Goal: Task Accomplishment & Management: Use online tool/utility

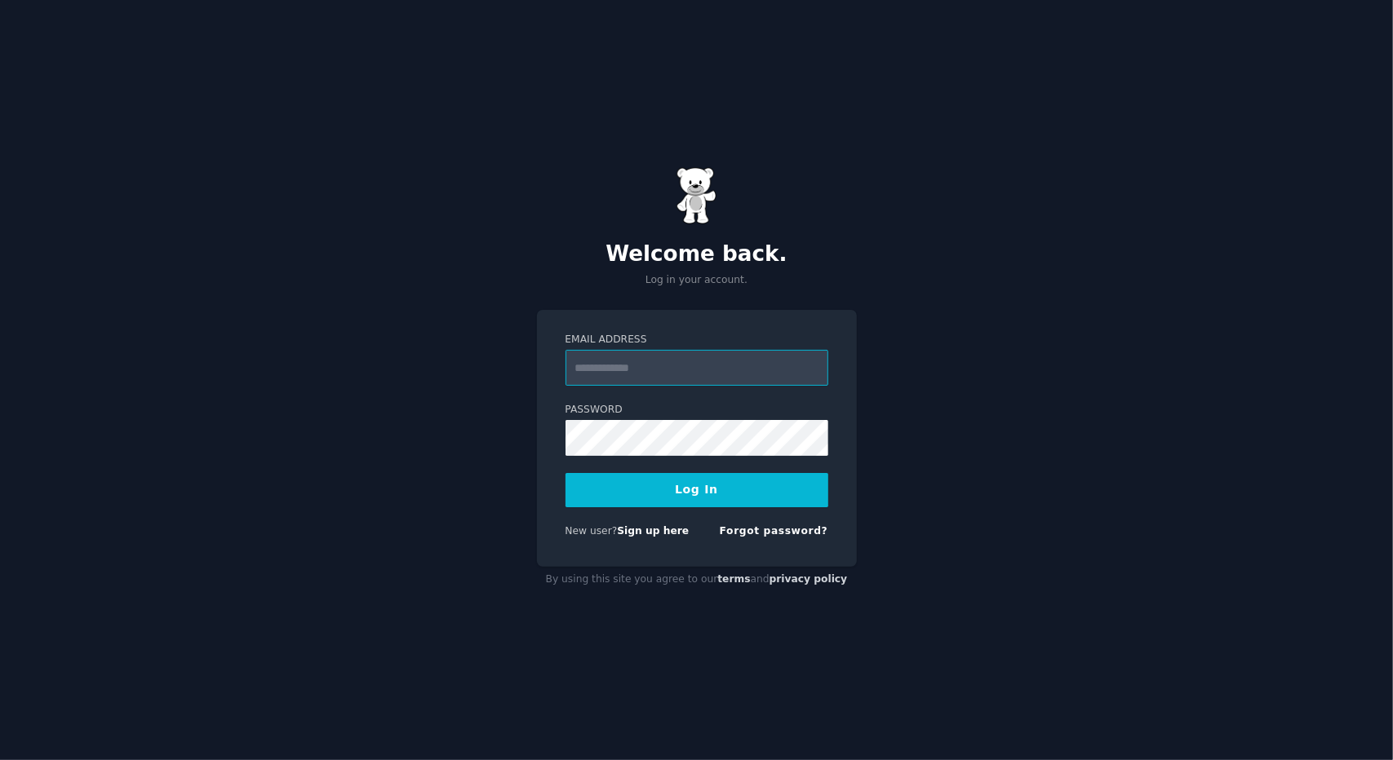
click at [718, 362] on input "Email Address" at bounding box center [696, 368] width 263 height 36
click at [720, 542] on div "New user? Sign up here Forgot password?" at bounding box center [696, 535] width 263 height 20
click at [671, 533] on link "Sign up here" at bounding box center [653, 530] width 72 height 11
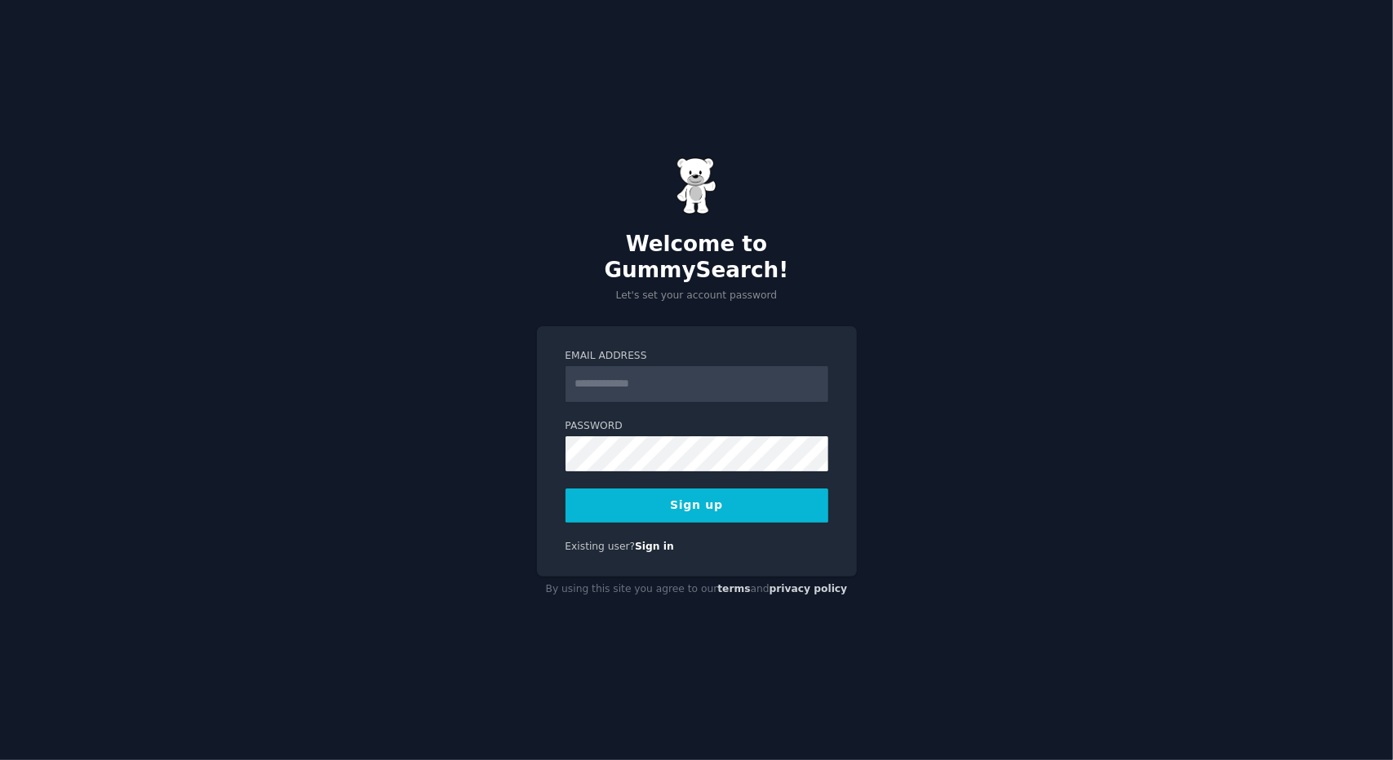
click at [635, 381] on input "Email Address" at bounding box center [696, 384] width 263 height 36
type input "**********"
click at [917, 361] on div "**********" at bounding box center [696, 380] width 1393 height 760
click at [565, 489] on button "Sign up" at bounding box center [696, 506] width 263 height 34
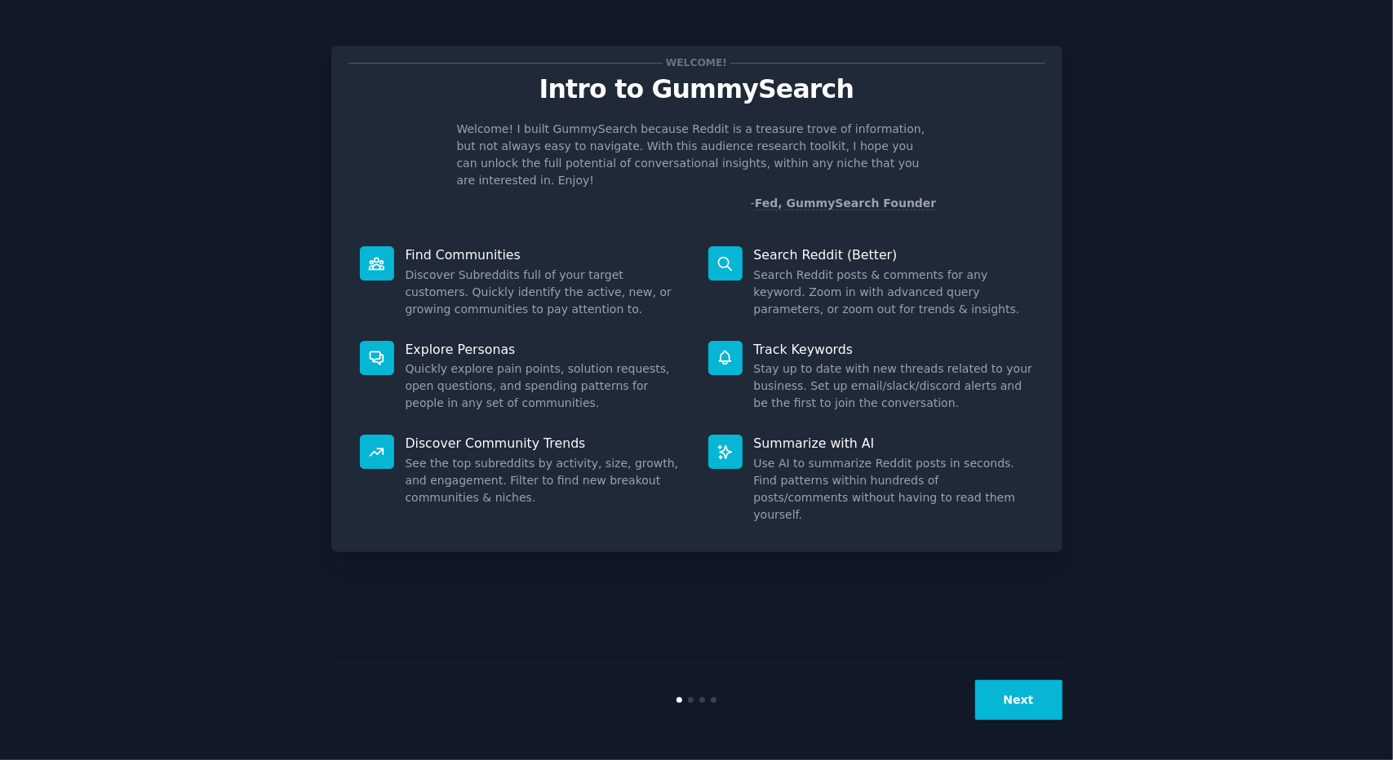
click at [1020, 706] on button "Next" at bounding box center [1018, 700] width 87 height 40
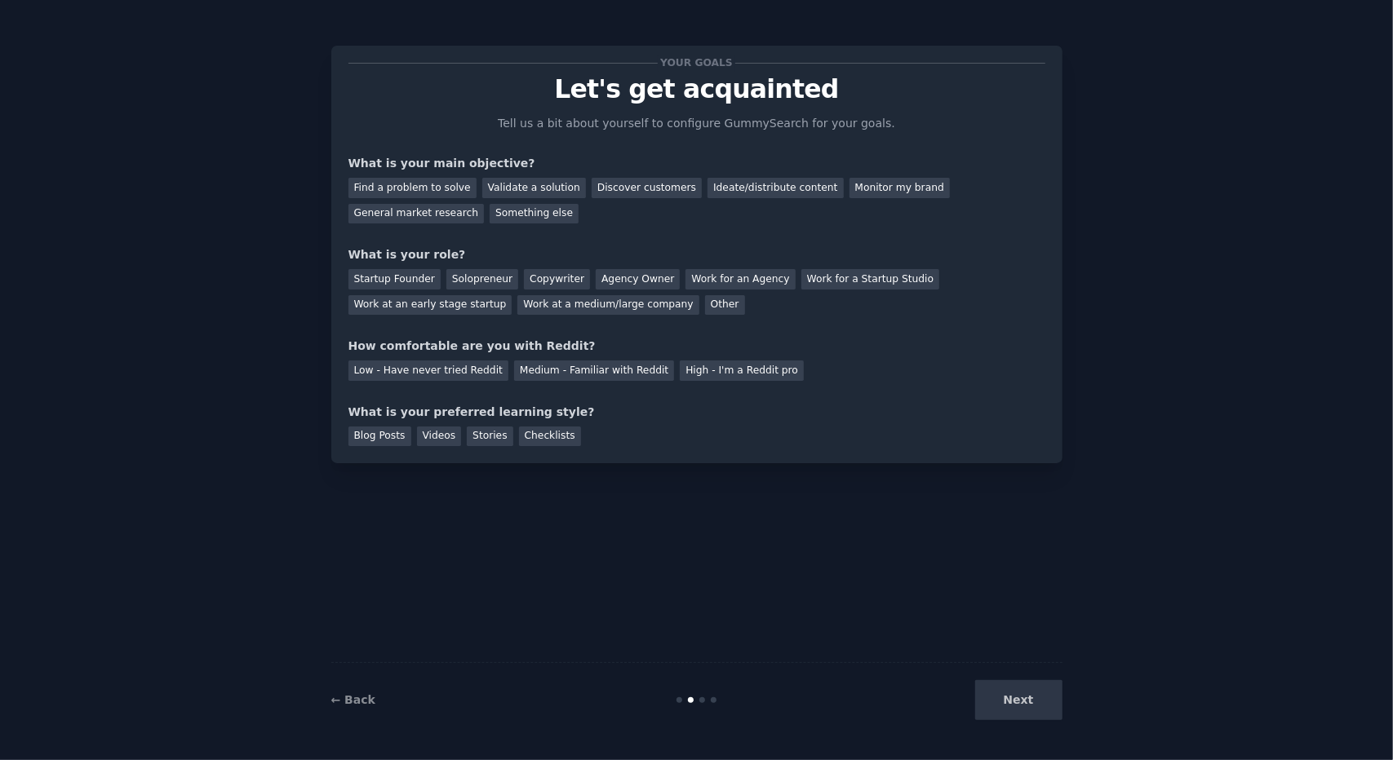
click at [1020, 706] on div "Next" at bounding box center [940, 700] width 244 height 40
click at [1025, 690] on div "Next" at bounding box center [940, 700] width 244 height 40
click at [421, 192] on div "Find a problem to solve" at bounding box center [412, 188] width 128 height 20
click at [514, 192] on div "Validate a solution" at bounding box center [534, 188] width 104 height 20
click at [424, 190] on div "Find a problem to solve" at bounding box center [412, 188] width 128 height 20
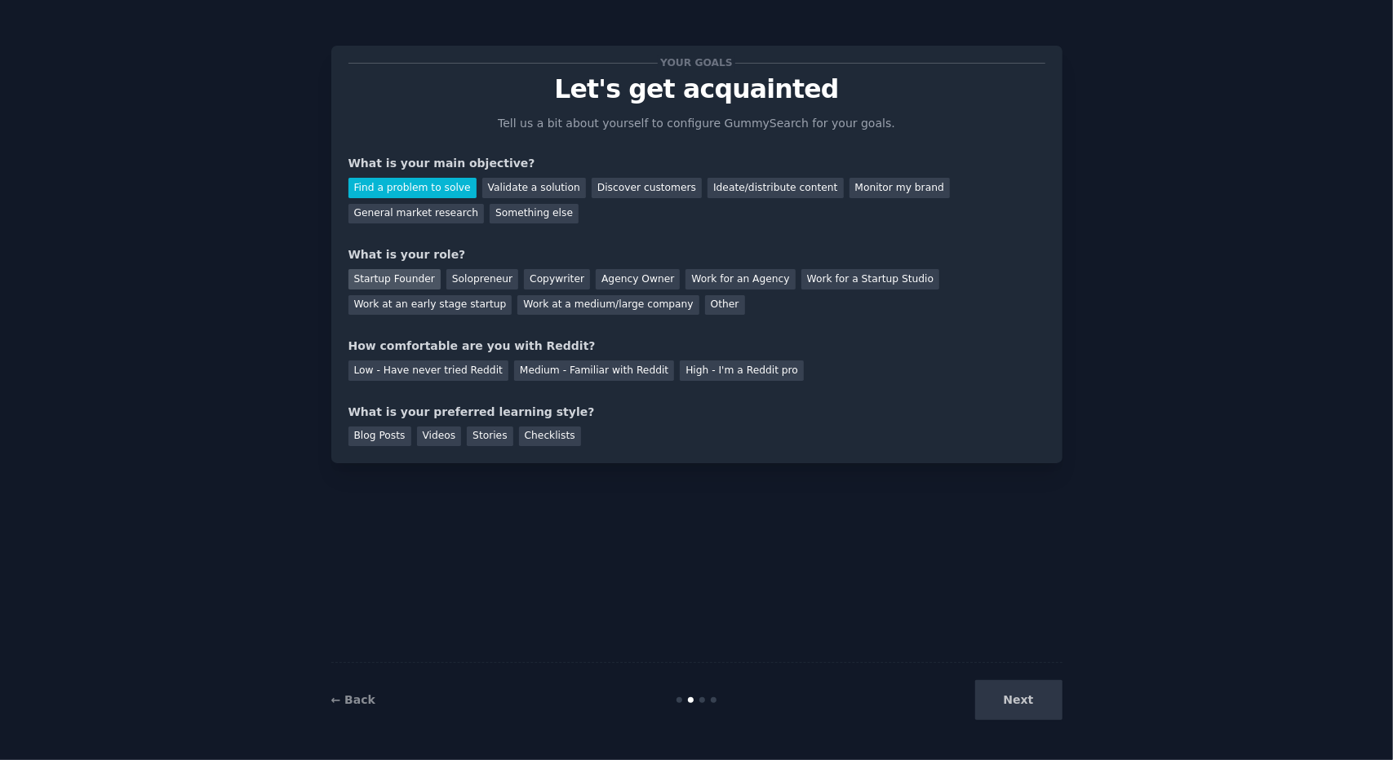
click at [413, 280] on div "Startup Founder" at bounding box center [394, 279] width 92 height 20
click at [458, 282] on div "Solopreneur" at bounding box center [482, 279] width 72 height 20
click at [410, 369] on div "Low - Have never tried Reddit" at bounding box center [428, 371] width 160 height 20
click at [767, 368] on div "High - I'm a Reddit pro" at bounding box center [742, 371] width 124 height 20
click at [566, 368] on div "Medium - Familiar with Reddit" at bounding box center [594, 371] width 160 height 20
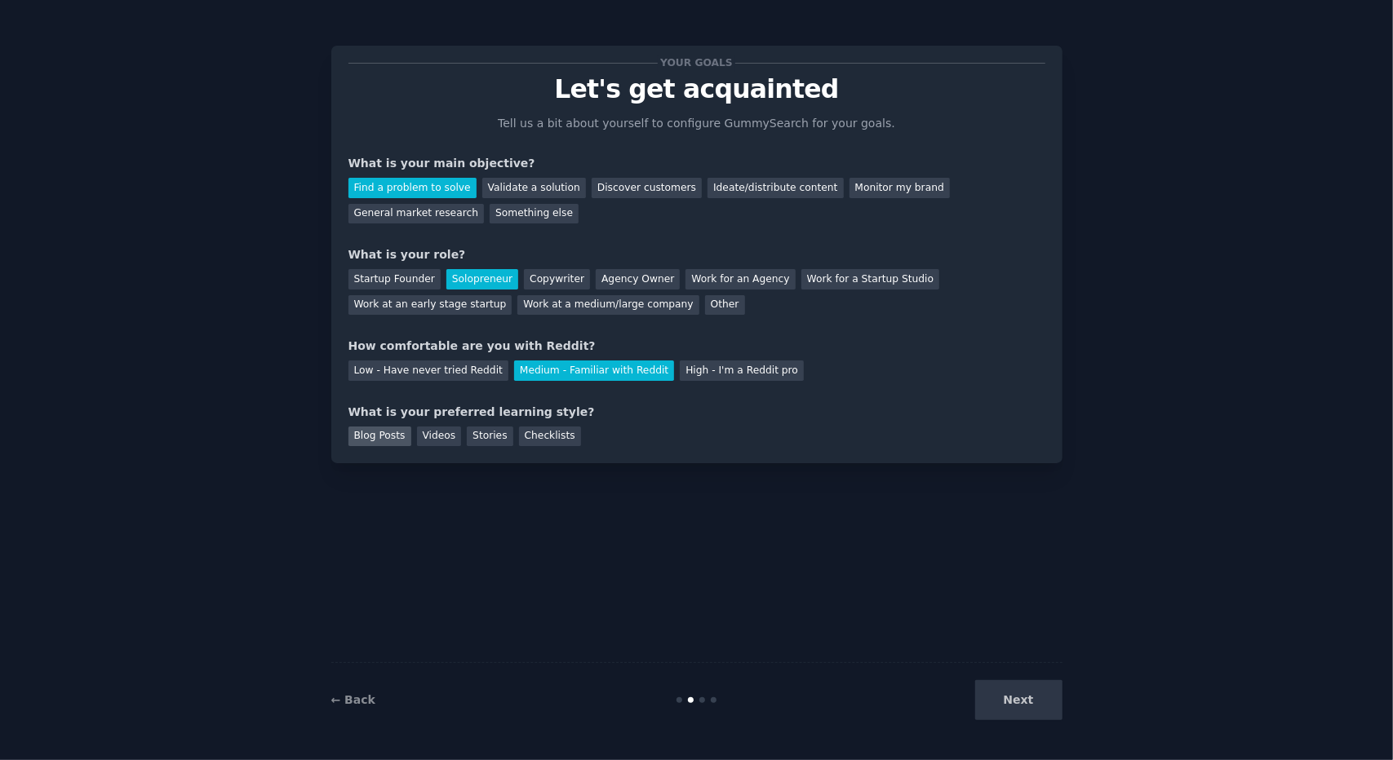
click at [359, 433] on div "Blog Posts" at bounding box center [379, 437] width 63 height 20
click at [433, 430] on div "Videos" at bounding box center [439, 437] width 45 height 20
click at [493, 432] on div "Stories" at bounding box center [490, 437] width 46 height 20
click at [544, 446] on div "Your goals Let's get acquainted Tell us a bit about yourself to configure Gummy…" at bounding box center [696, 255] width 731 height 418
click at [550, 436] on div "Checklists" at bounding box center [550, 437] width 62 height 20
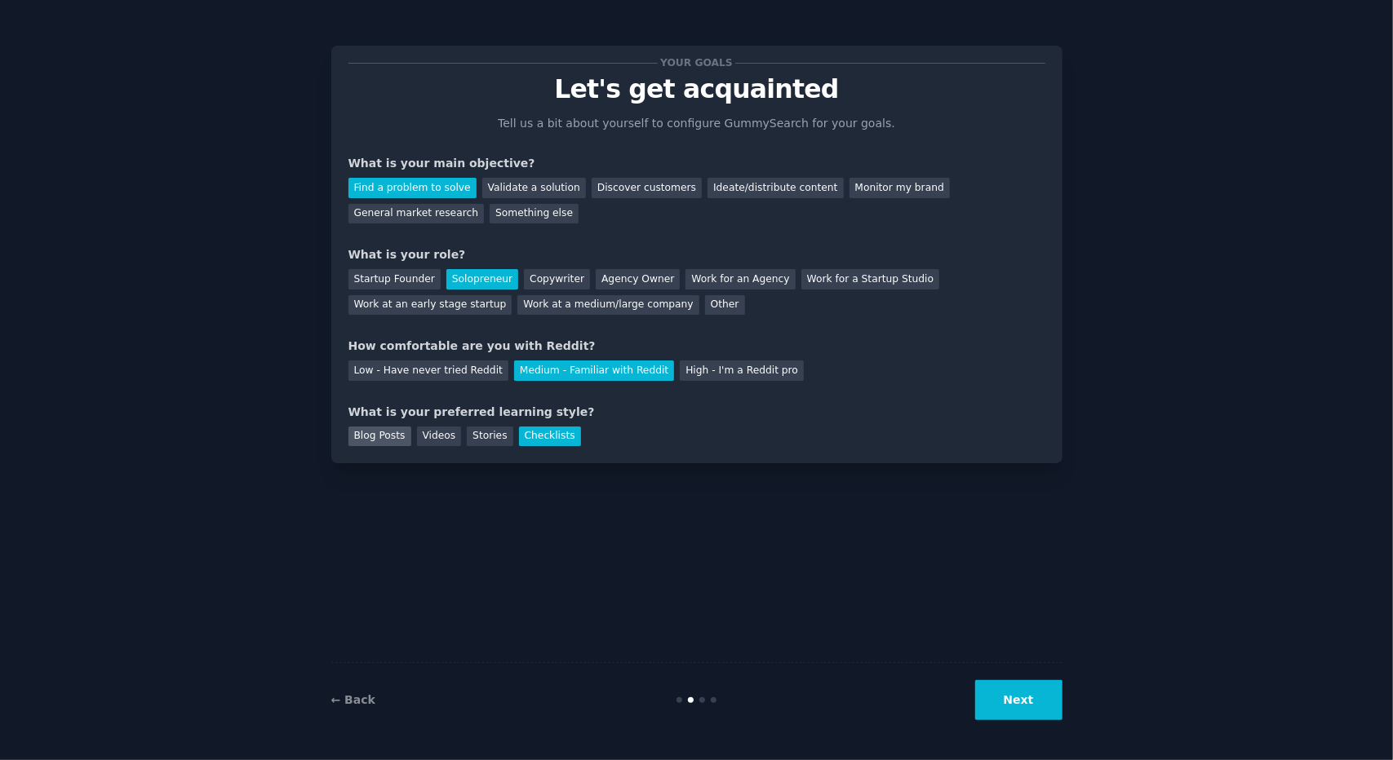
click at [368, 445] on div "Blog Posts" at bounding box center [379, 437] width 63 height 20
click at [446, 436] on div "Videos" at bounding box center [439, 437] width 45 height 20
click at [394, 436] on div "Blog Posts" at bounding box center [379, 437] width 63 height 20
click at [1025, 714] on button "Next" at bounding box center [1018, 700] width 87 height 40
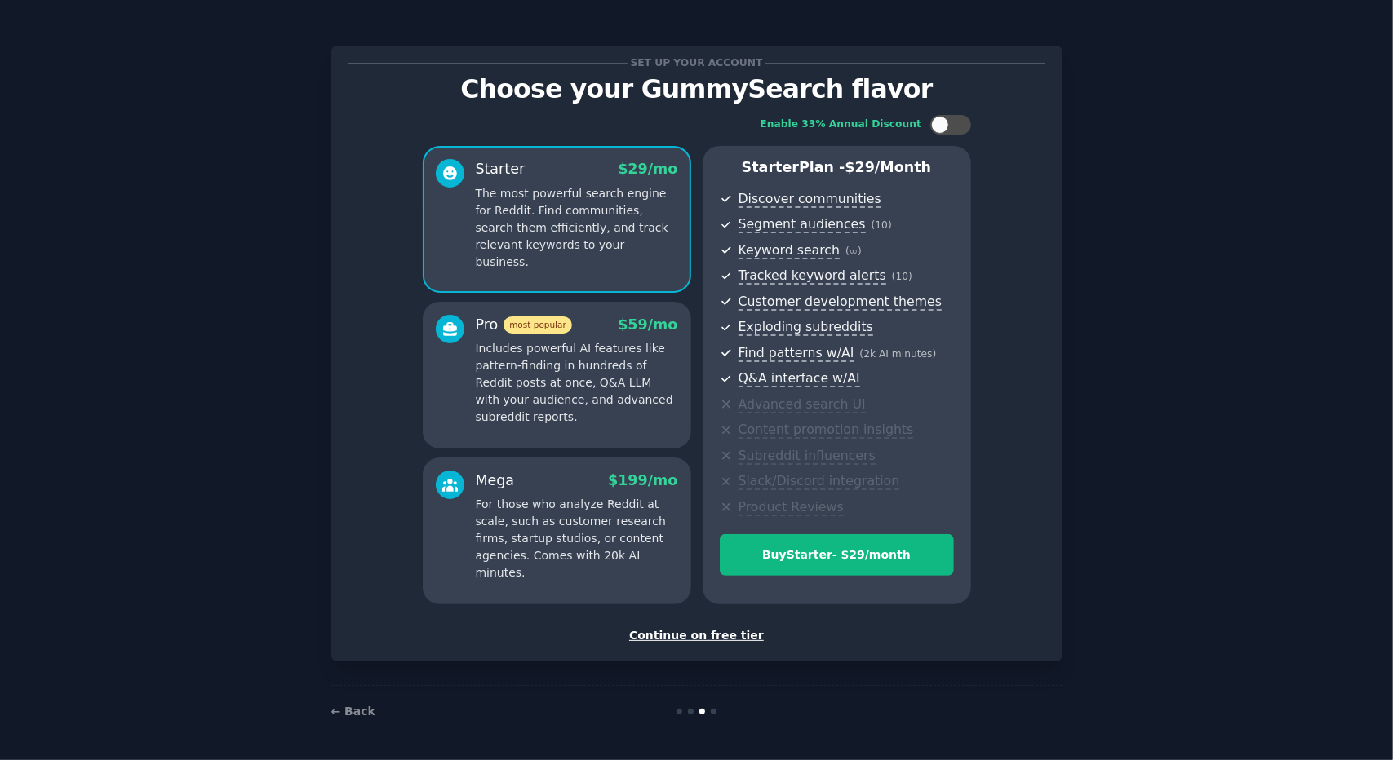
click at [695, 634] on div "Continue on free tier" at bounding box center [696, 635] width 697 height 17
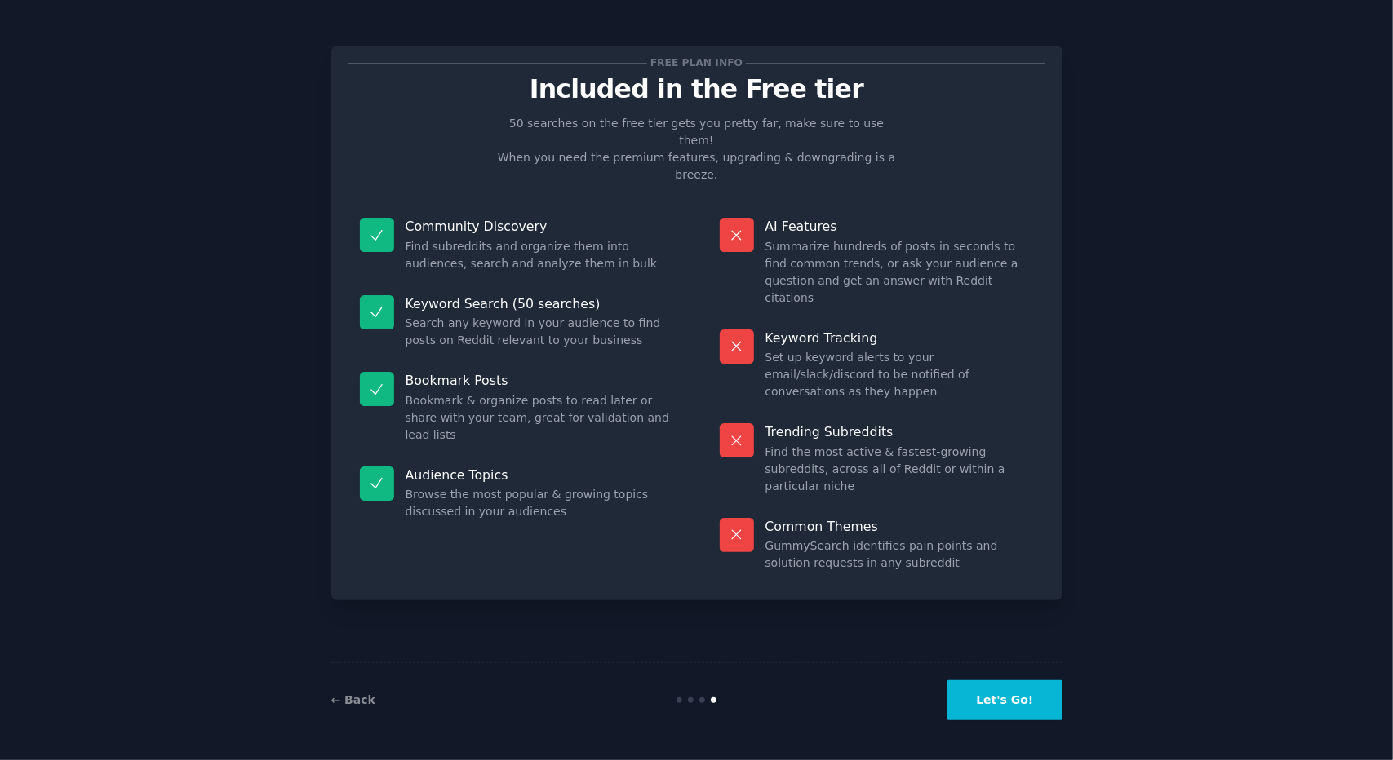
click at [1043, 689] on button "Let's Go!" at bounding box center [1004, 700] width 114 height 40
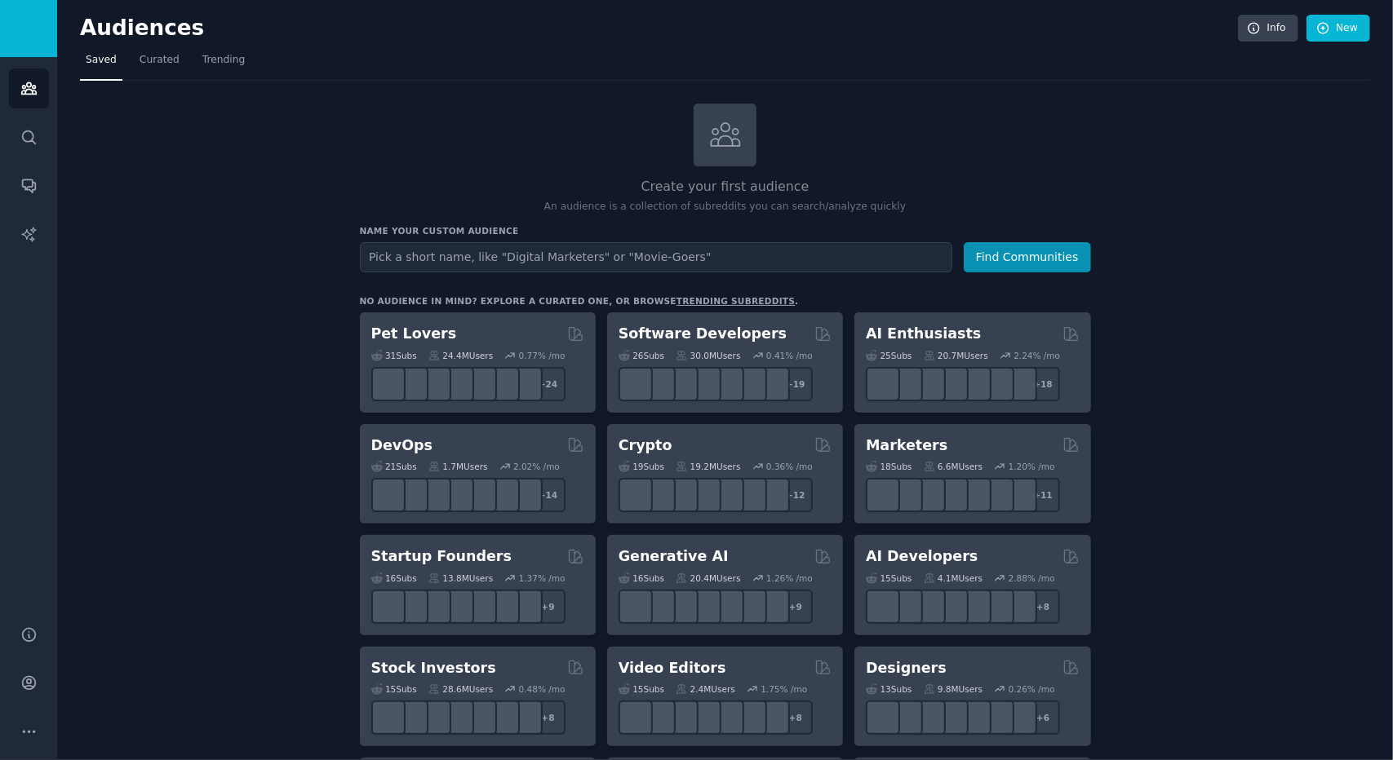
click at [570, 243] on input "text" at bounding box center [656, 257] width 592 height 30
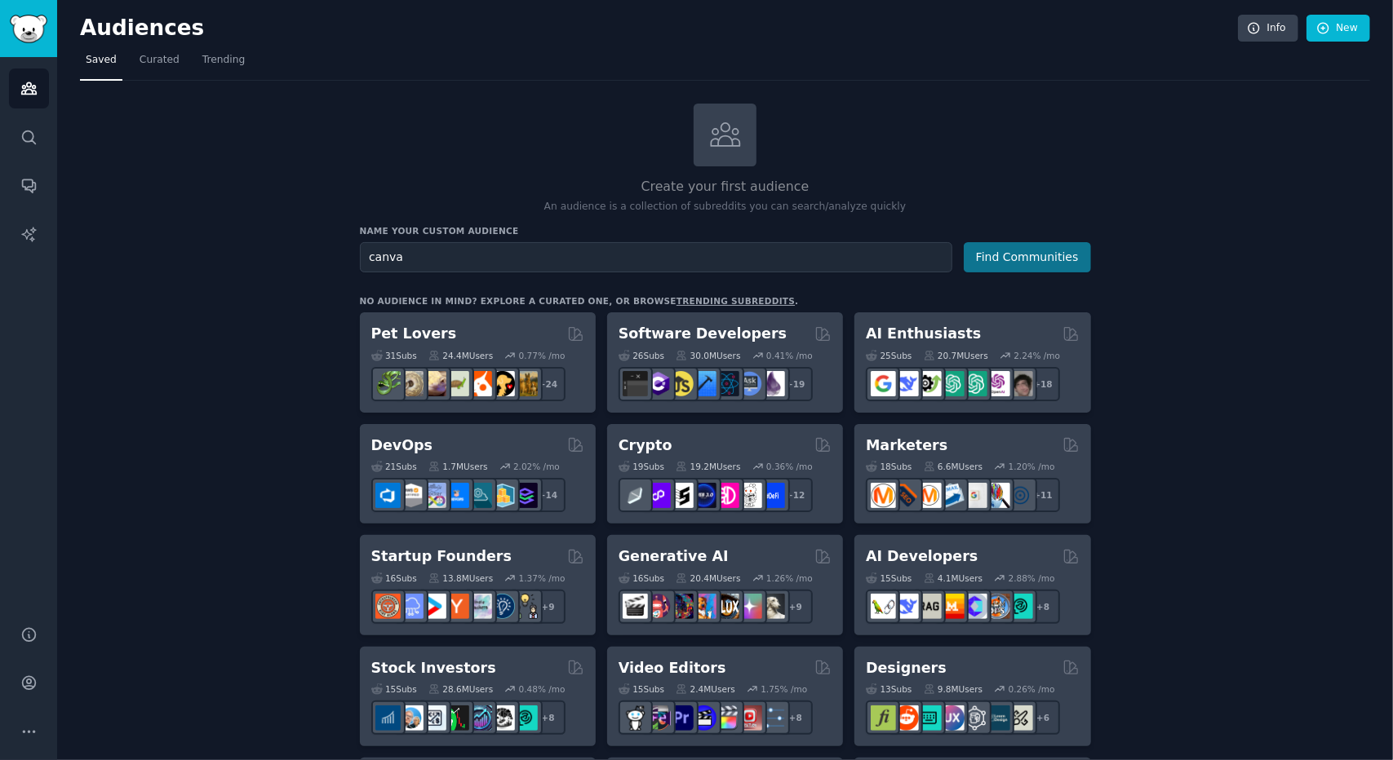
type input "canva"
click at [1041, 259] on button "Find Communities" at bounding box center [1026, 257] width 127 height 30
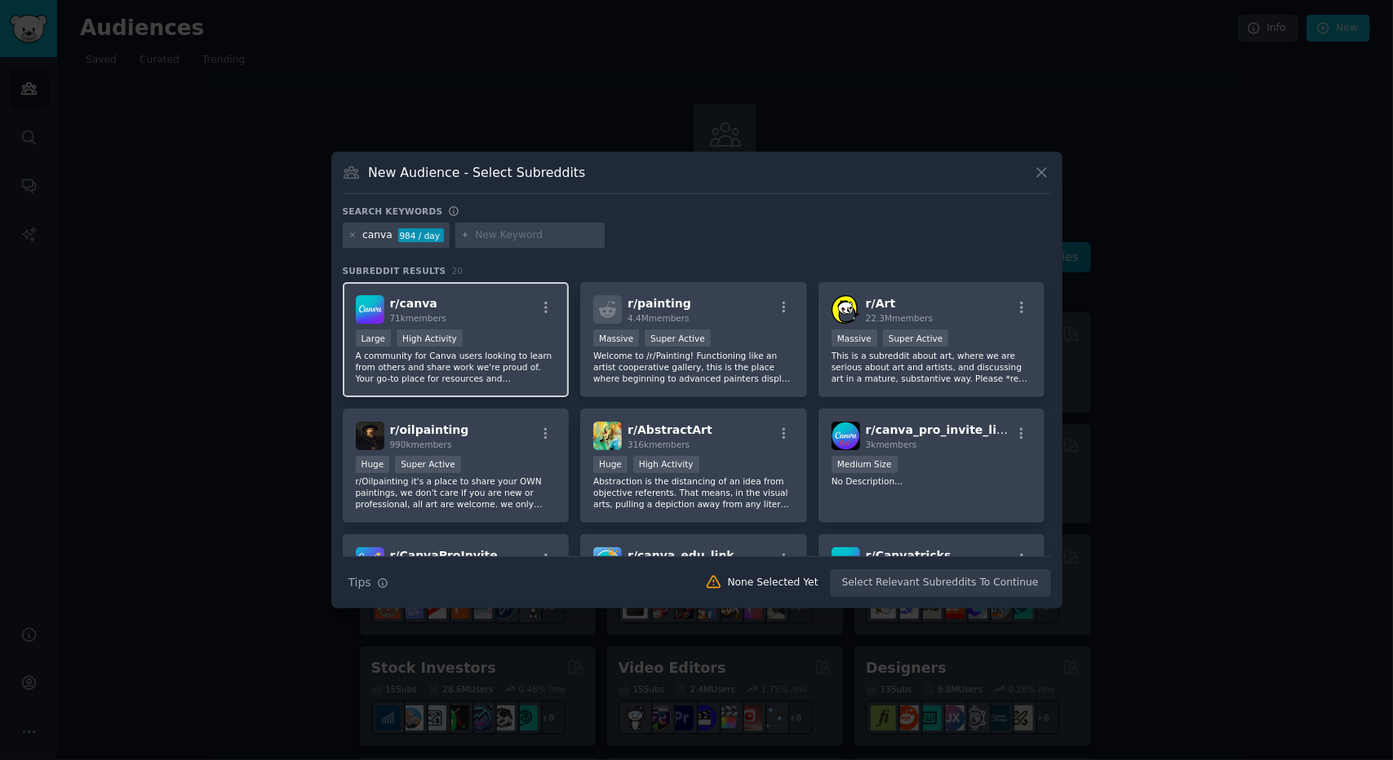
click at [496, 331] on div "Large High Activity" at bounding box center [456, 340] width 201 height 20
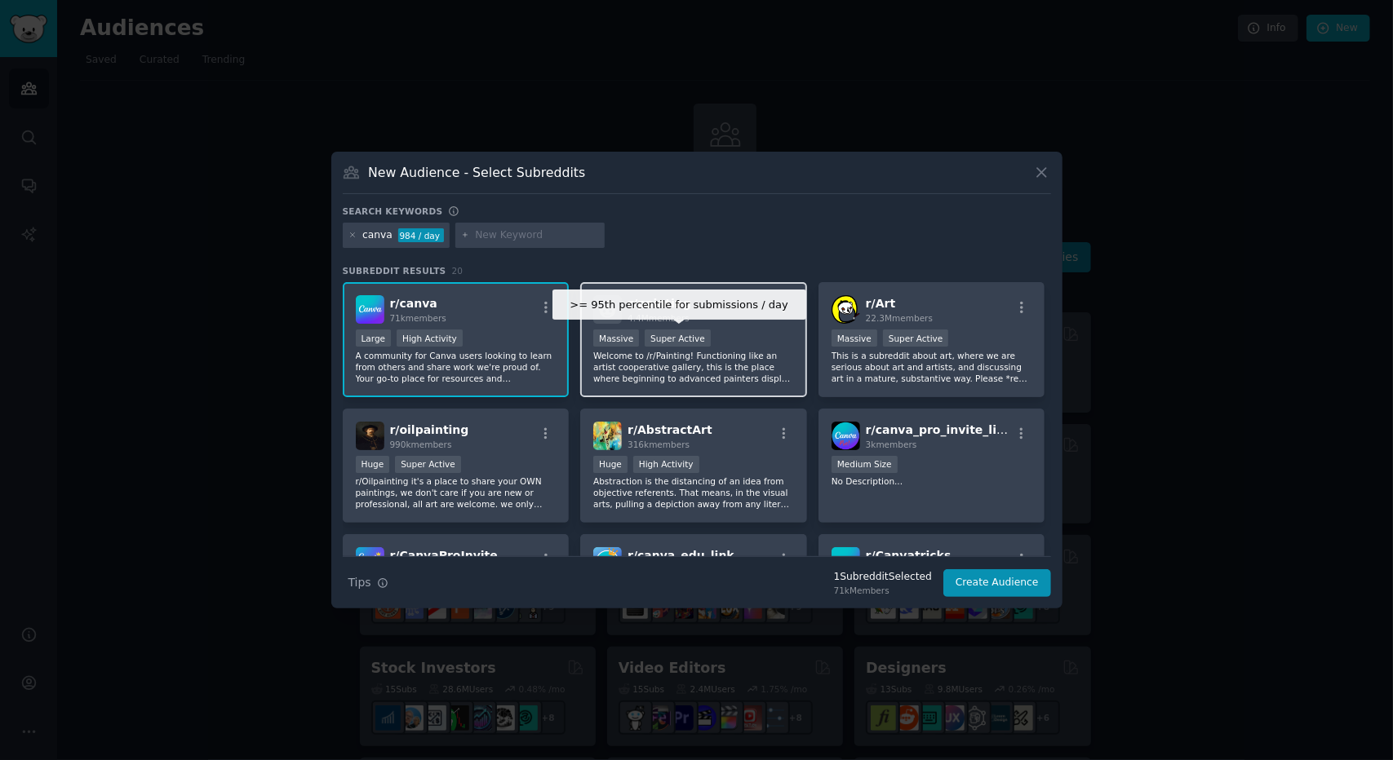
click at [700, 331] on div "Super Active" at bounding box center [677, 338] width 66 height 17
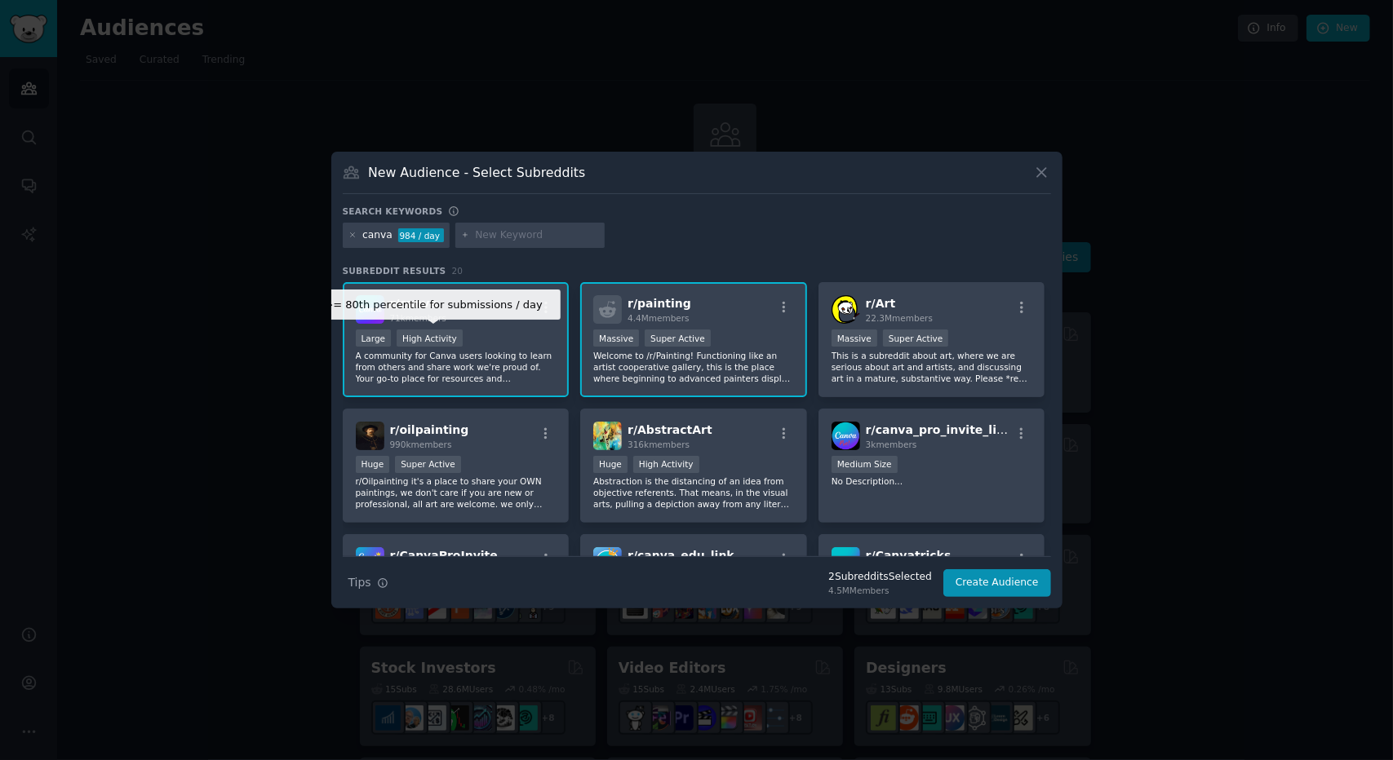
click at [454, 338] on div "High Activity" at bounding box center [429, 338] width 66 height 17
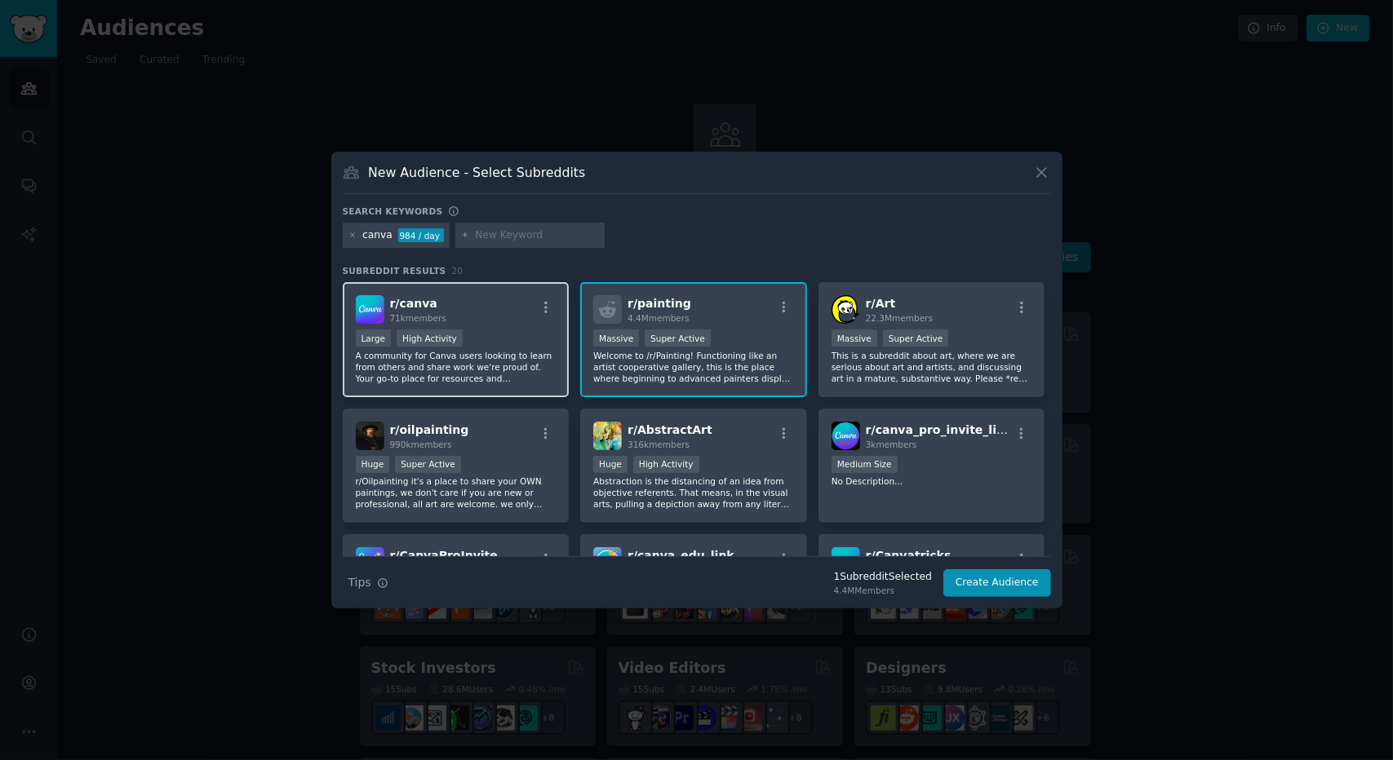
click at [530, 341] on div ">= 80th percentile for submissions / day Large High Activity" at bounding box center [456, 340] width 201 height 20
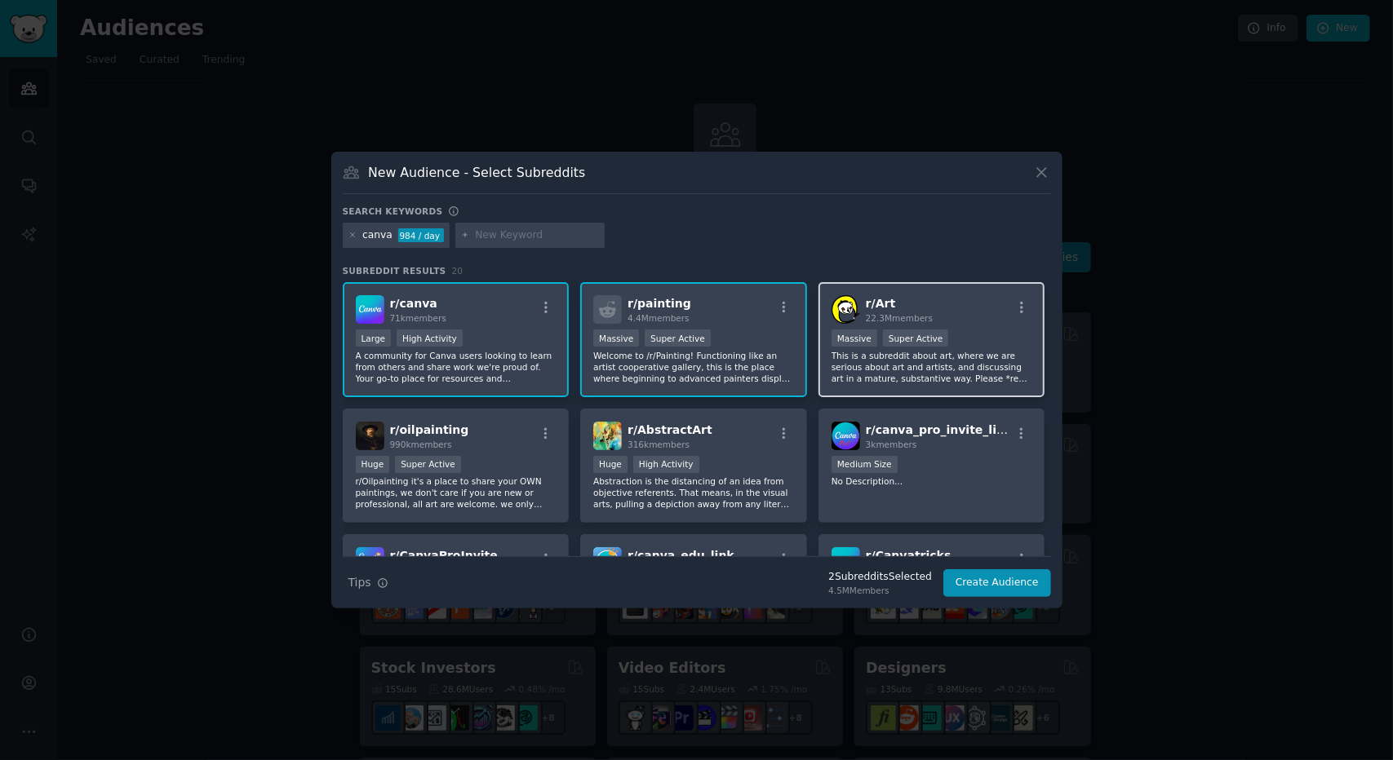
click at [886, 366] on p "This is a subreddit about art, where we are serious about art and artists, and …" at bounding box center [931, 367] width 201 height 34
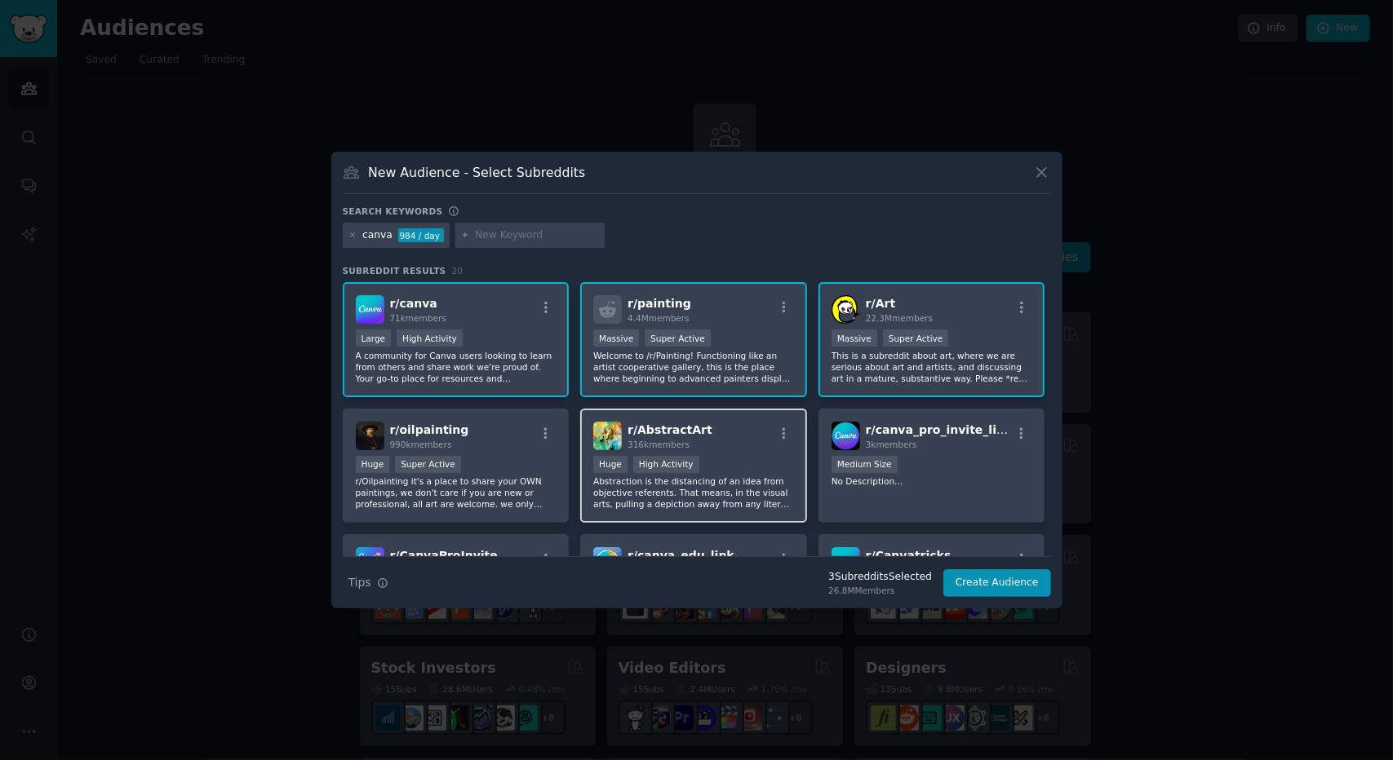
click at [666, 425] on span "r/ AbstractArt" at bounding box center [669, 429] width 85 height 13
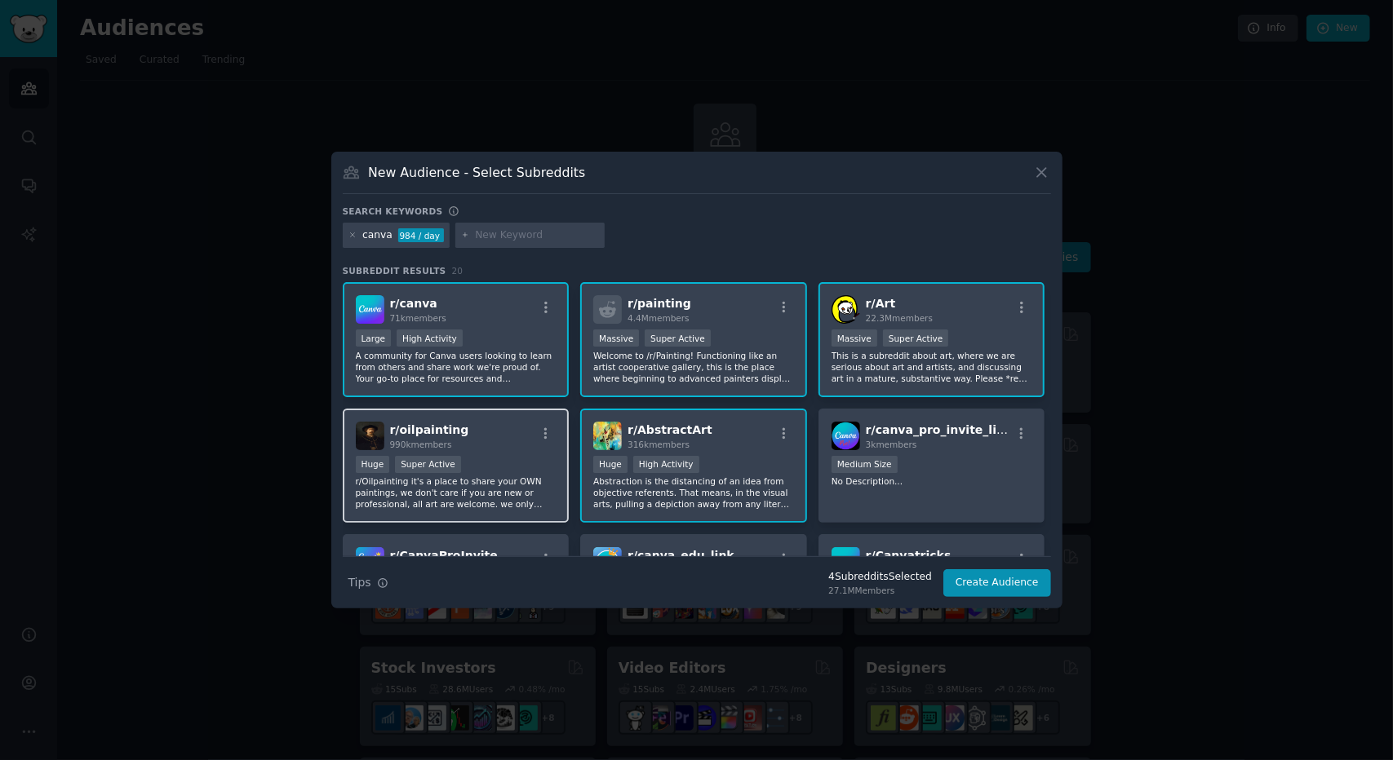
click at [446, 427] on span "r/ oilpainting" at bounding box center [429, 429] width 79 height 13
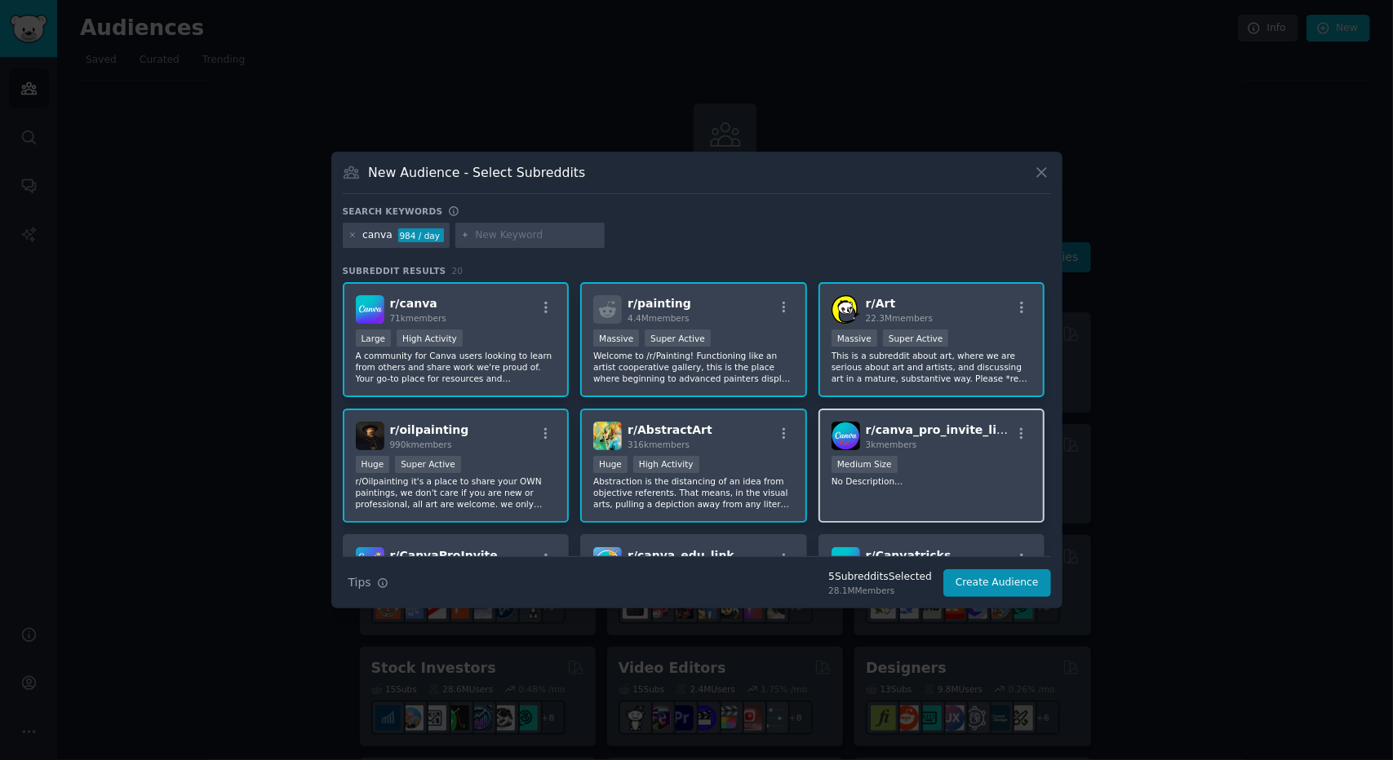
click at [948, 437] on h2 "r/ canva_pro_invite_link 3k members" at bounding box center [939, 436] width 146 height 29
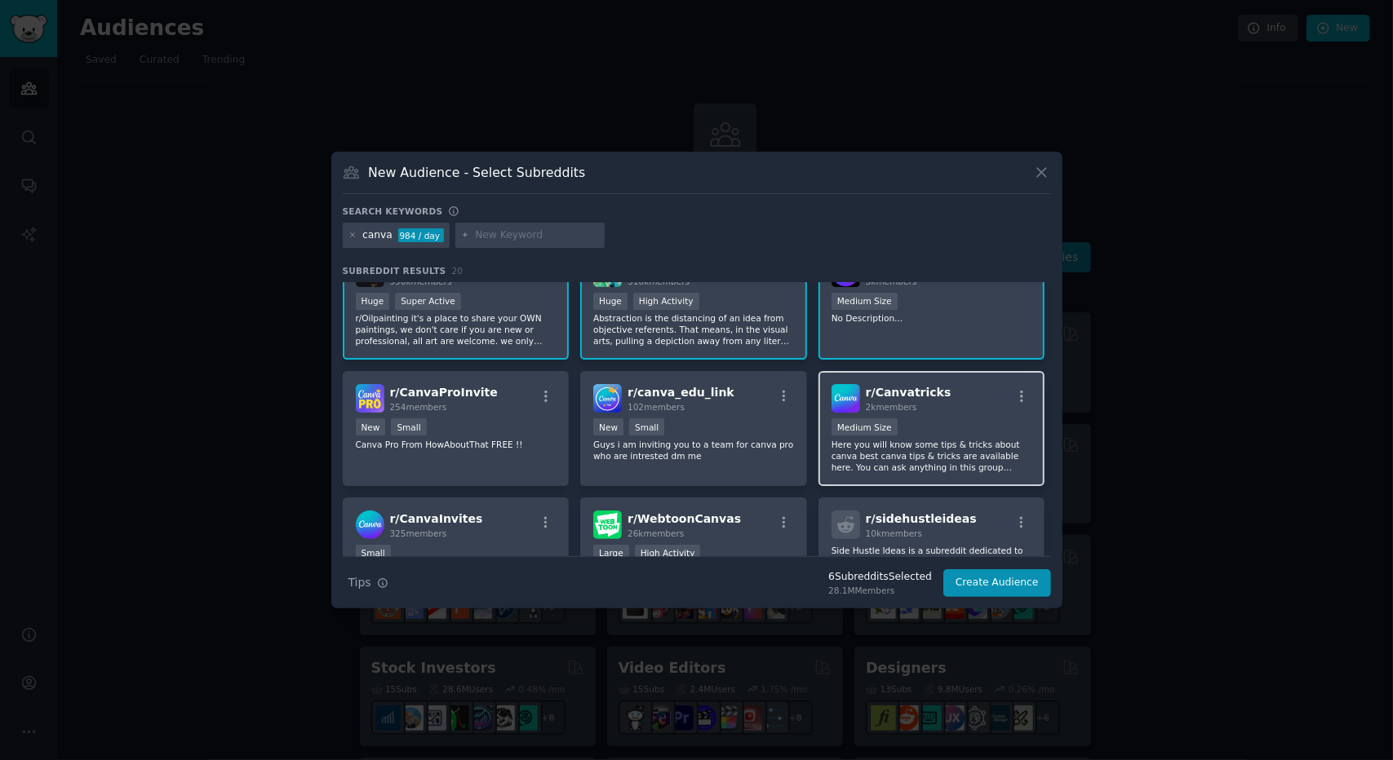
click at [947, 418] on div "Medium Size" at bounding box center [931, 428] width 201 height 20
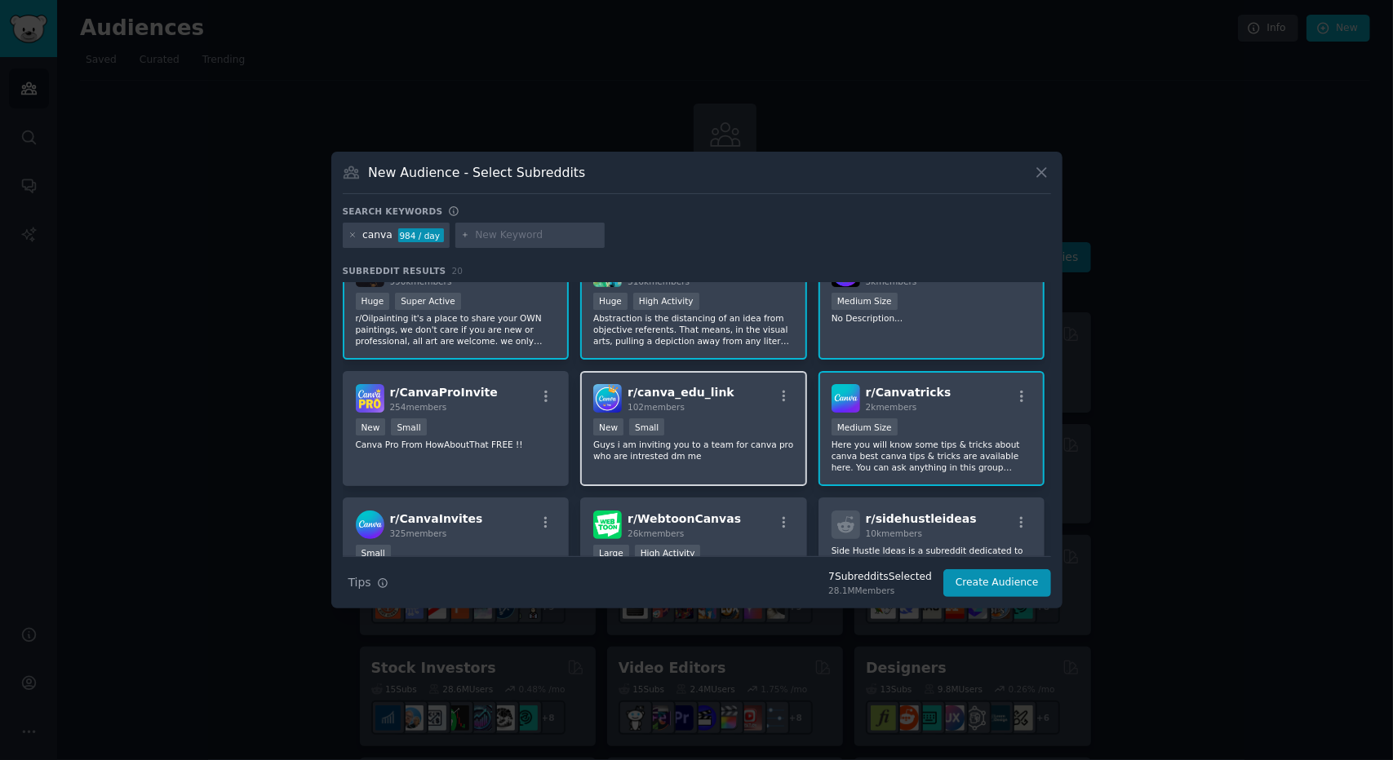
click at [684, 417] on div "r/ canva_edu_link 102 members New Small Guys i am inviting you to a team for ca…" at bounding box center [693, 428] width 227 height 115
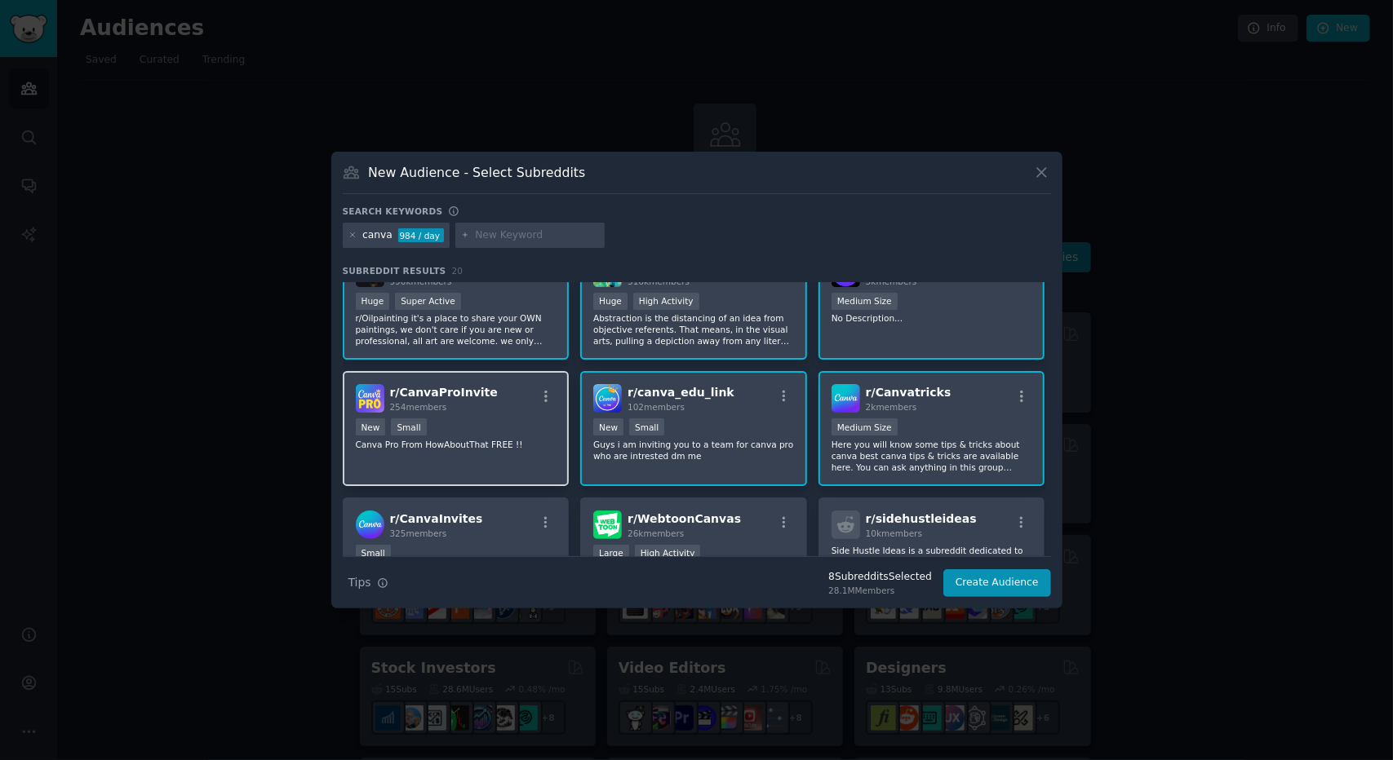
click at [491, 417] on div "r/ CanvaProInvite 254 members New Small Canva Pro From HowAboutThat FREE !!" at bounding box center [456, 428] width 227 height 115
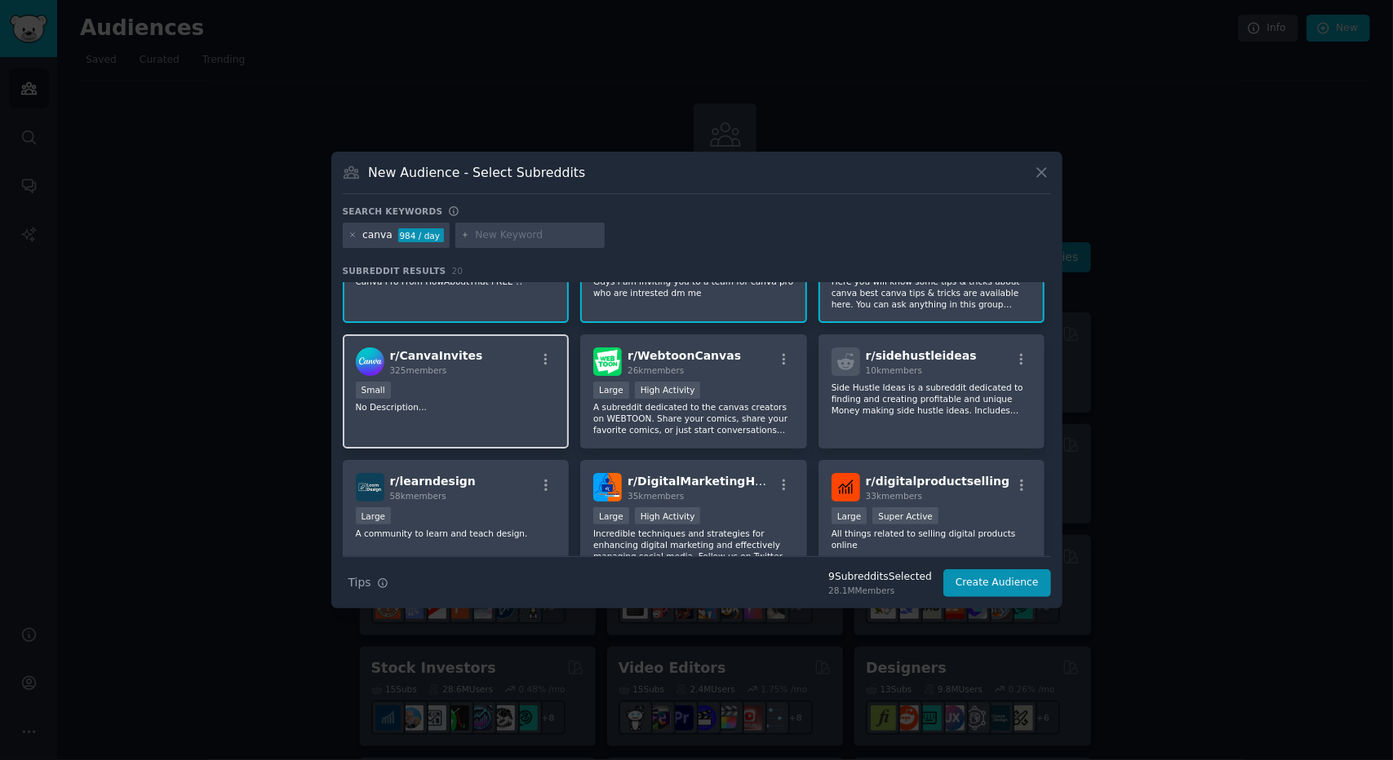
click at [523, 394] on div "Small" at bounding box center [456, 392] width 201 height 20
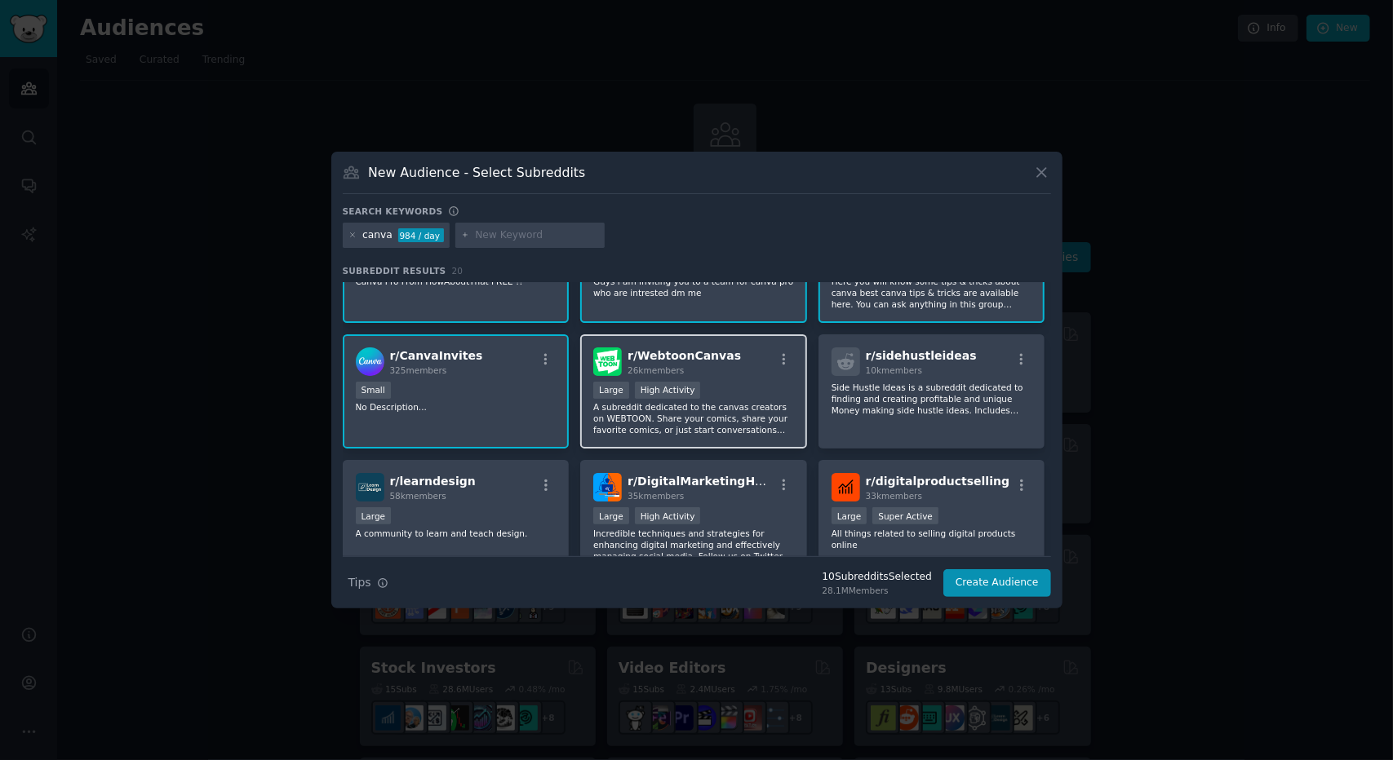
click at [758, 405] on p "A subreddit dedicated to the canvas creators on WEBTOON. Share your comics, sha…" at bounding box center [693, 418] width 201 height 34
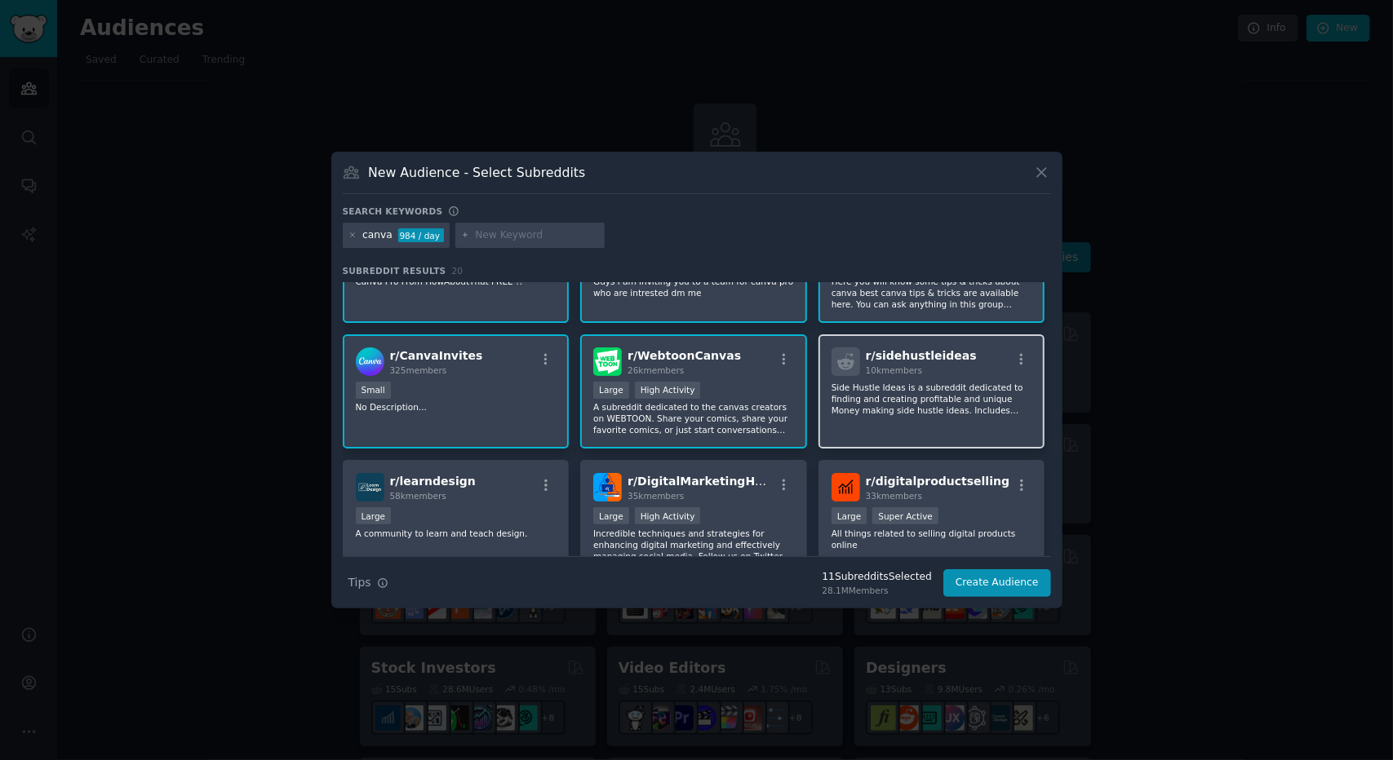
click at [940, 405] on p "Side Hustle Ideas is a subreddit dedicated to finding and creating profitable a…" at bounding box center [931, 399] width 201 height 34
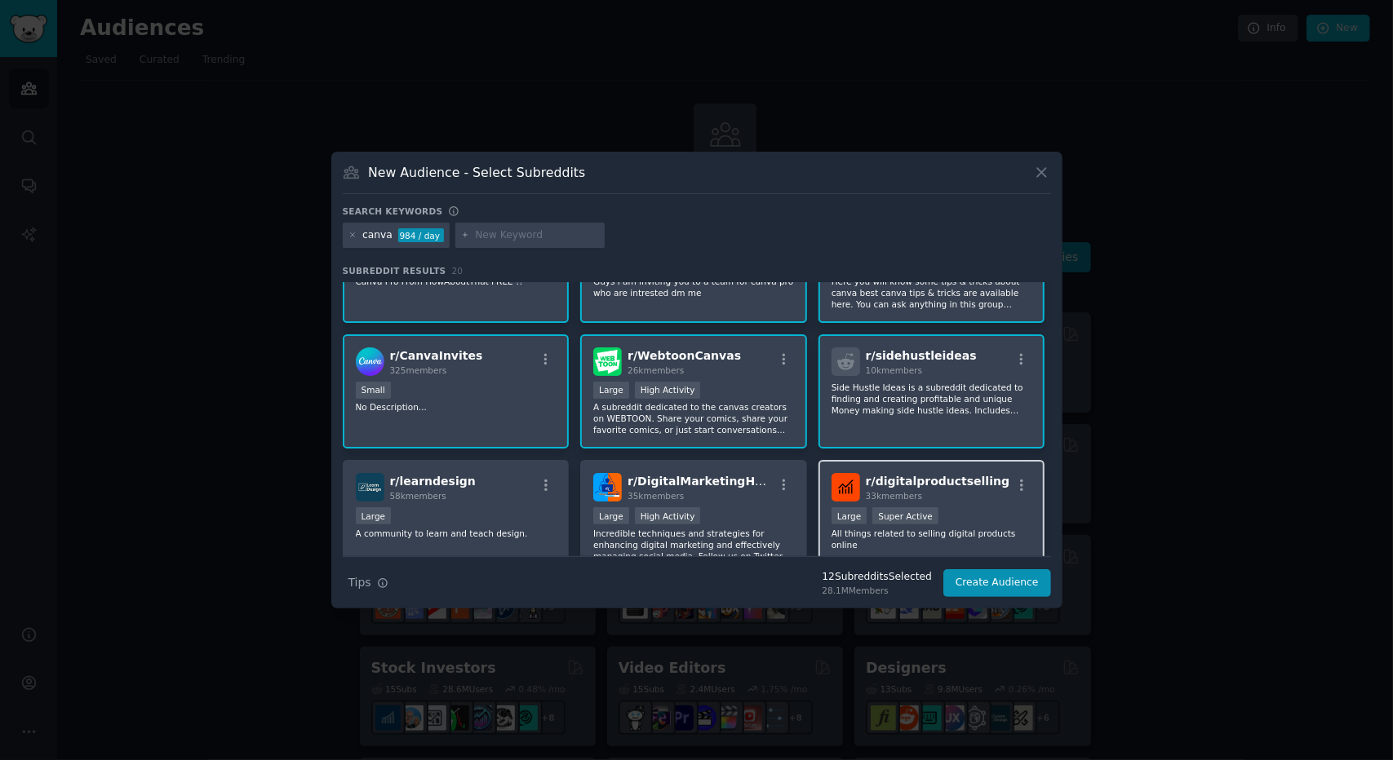
click at [922, 479] on span "r/ digitalproductselling" at bounding box center [938, 481] width 144 height 13
drag, startPoint x: 720, startPoint y: 479, endPoint x: 620, endPoint y: 476, distance: 99.6
click at [713, 479] on span "r/ DigitalMarketingHack" at bounding box center [701, 481] width 149 height 13
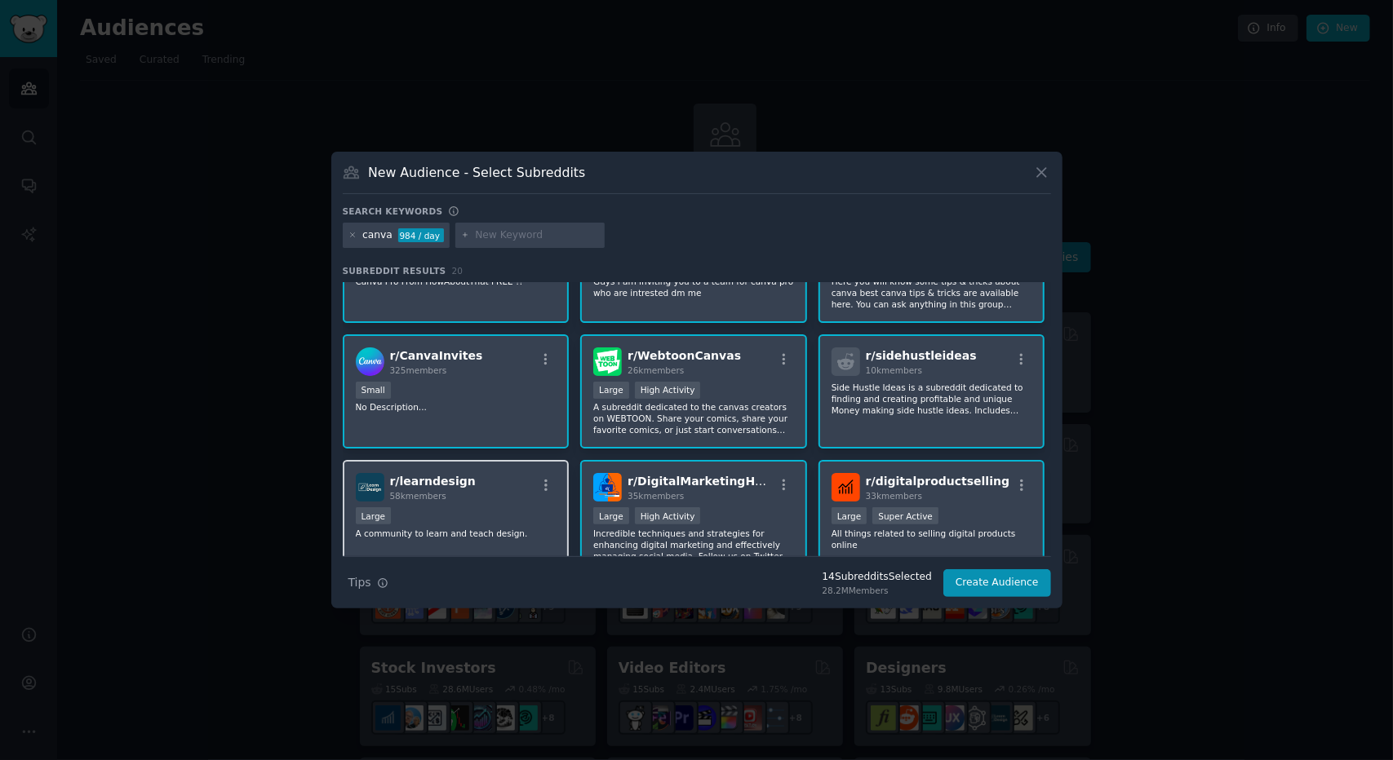
click at [530, 475] on div "r/ learndesign 58k members" at bounding box center [456, 487] width 201 height 29
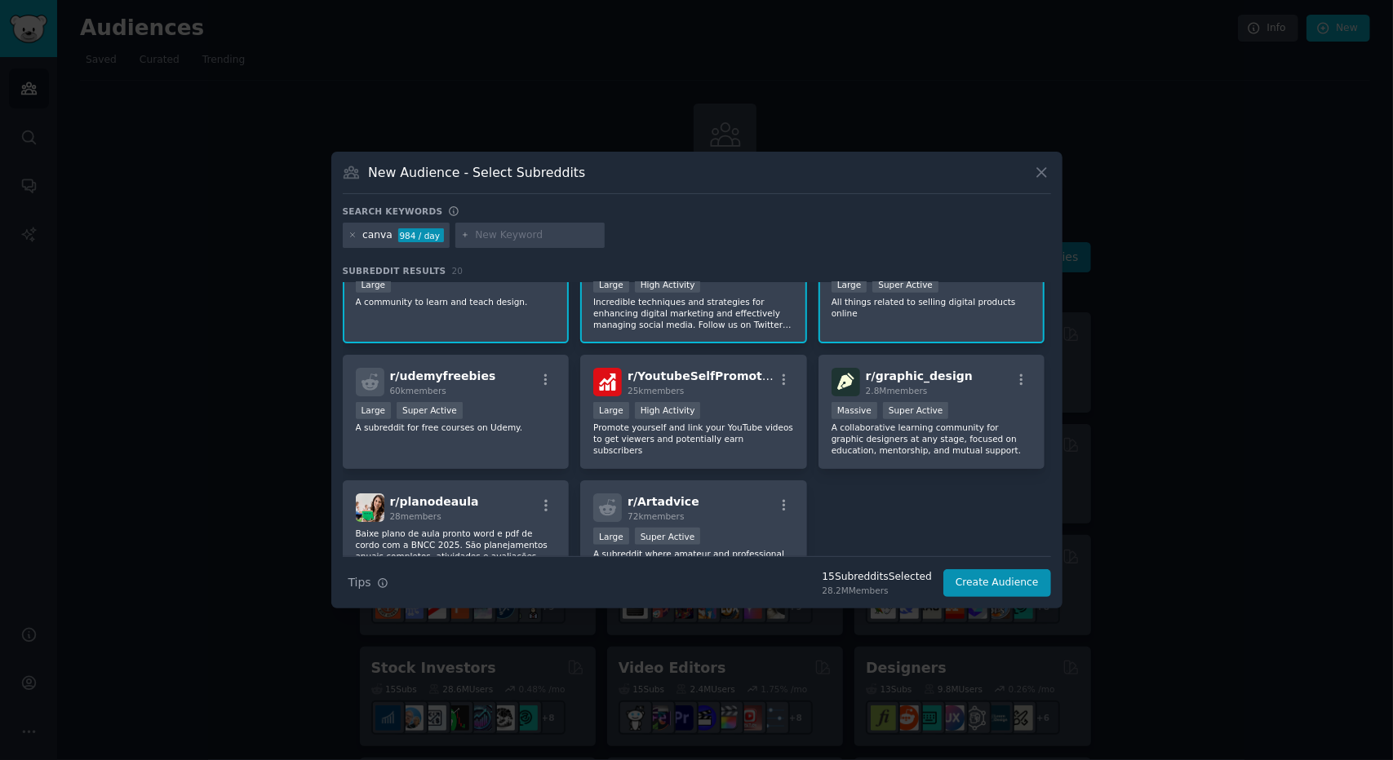
scroll to position [571, 0]
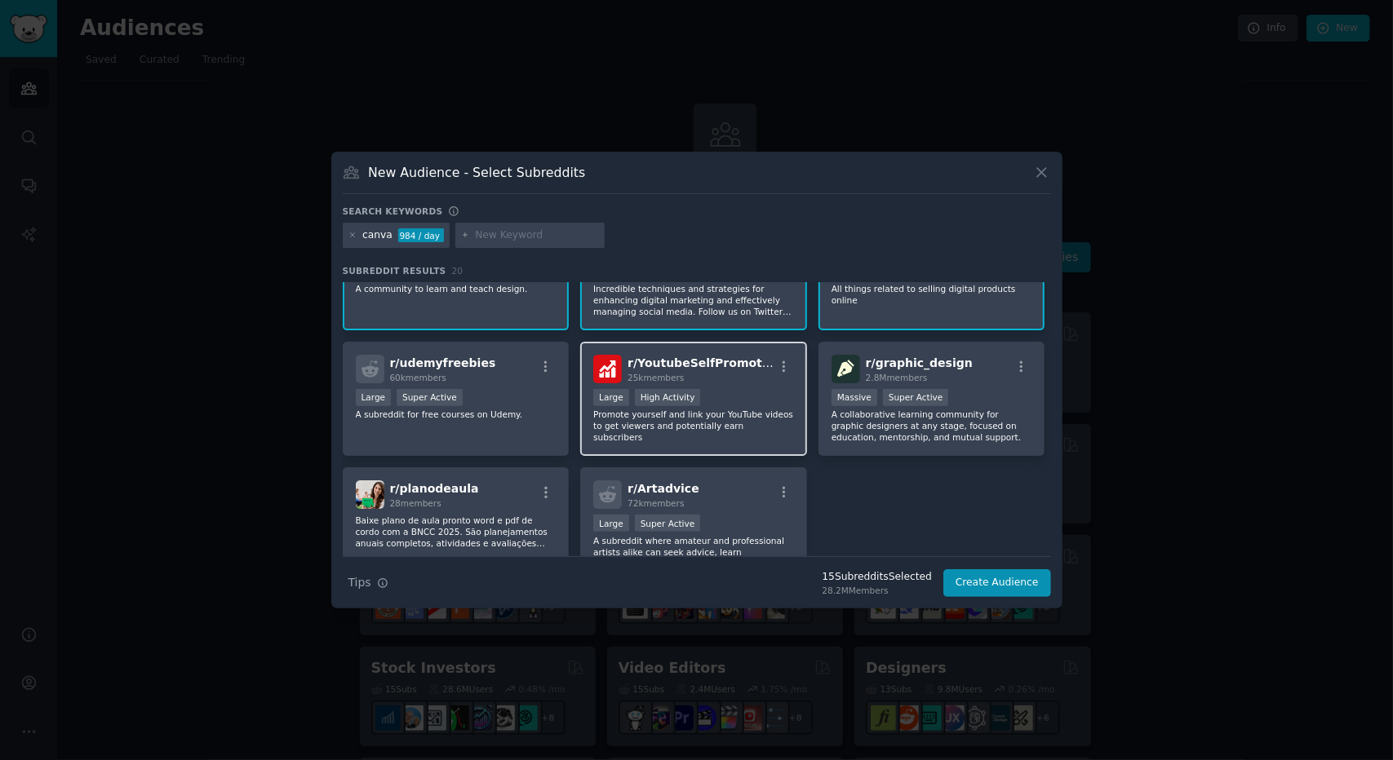
click at [753, 378] on div "25k members" at bounding box center [700, 377] width 146 height 11
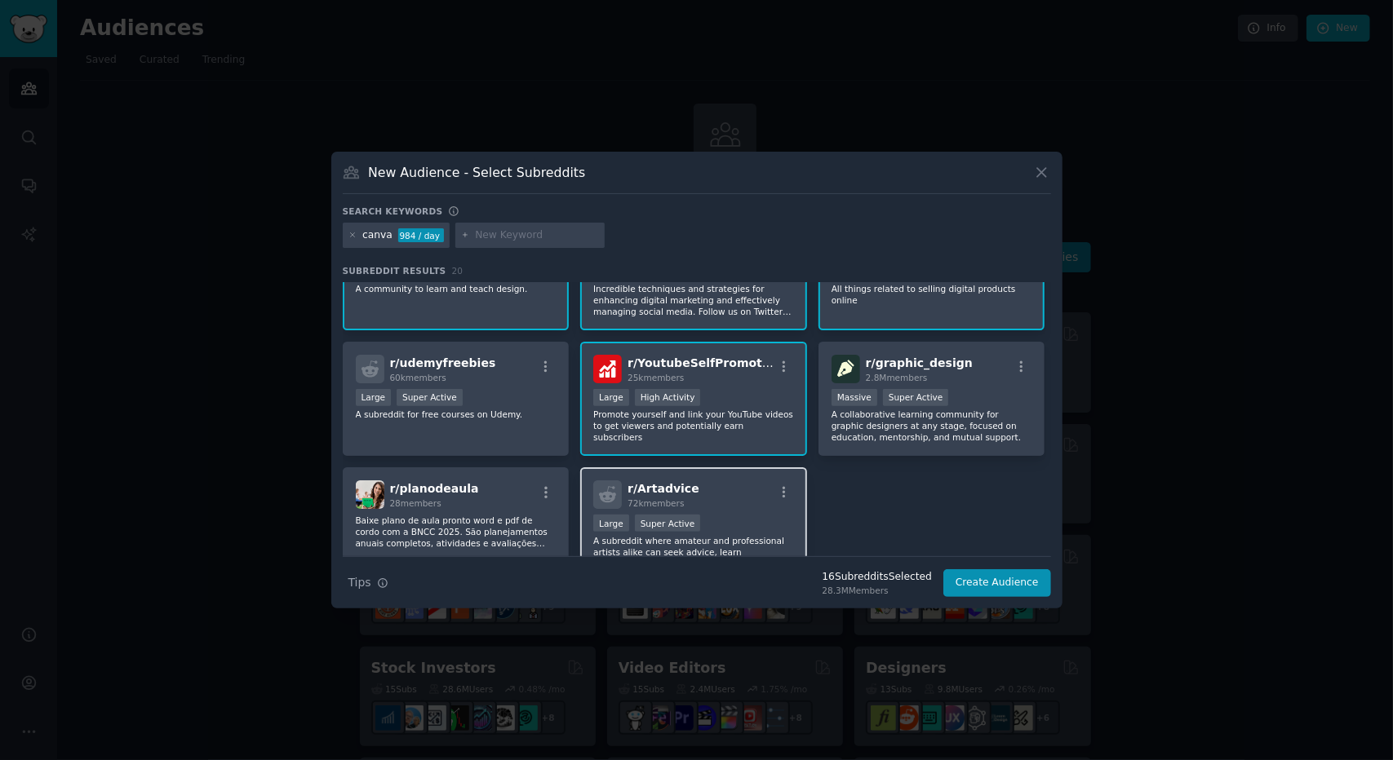
click at [705, 471] on div "r/ Artadvice 72k members Large Super Active A subreddit where amateur and profe…" at bounding box center [693, 524] width 227 height 115
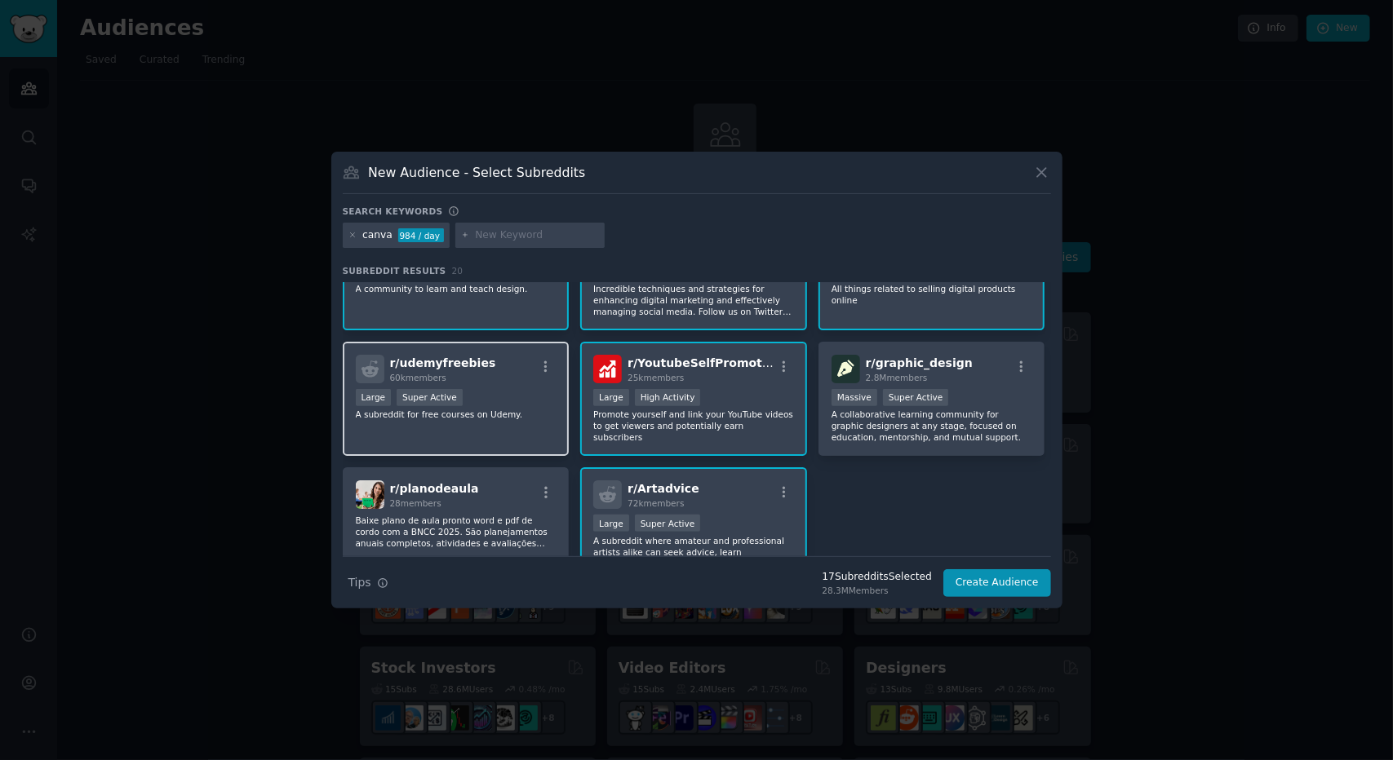
drag, startPoint x: 473, startPoint y: 385, endPoint x: 552, endPoint y: 387, distance: 79.2
click at [552, 387] on div "r/ udemyfreebies 60k members >= 95th percentile for submissions / day Large Sup…" at bounding box center [456, 399] width 227 height 115
click at [525, 399] on div ">= 95th percentile for submissions / day Large Super Active" at bounding box center [456, 399] width 201 height 20
click at [521, 480] on div "r/ planodeaula 28 members" at bounding box center [456, 494] width 201 height 29
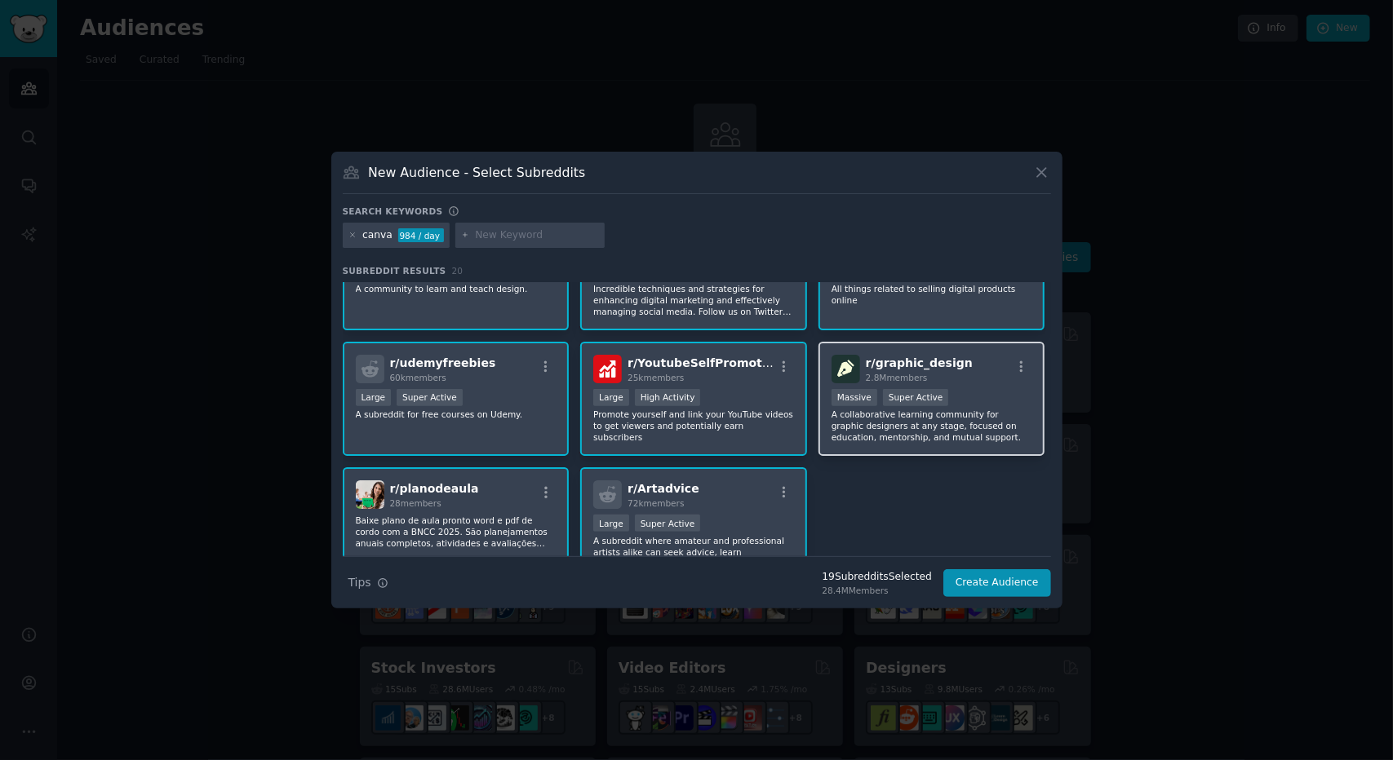
click at [973, 392] on div ">= 95th percentile for submissions / day Massive Super Active" at bounding box center [931, 399] width 201 height 20
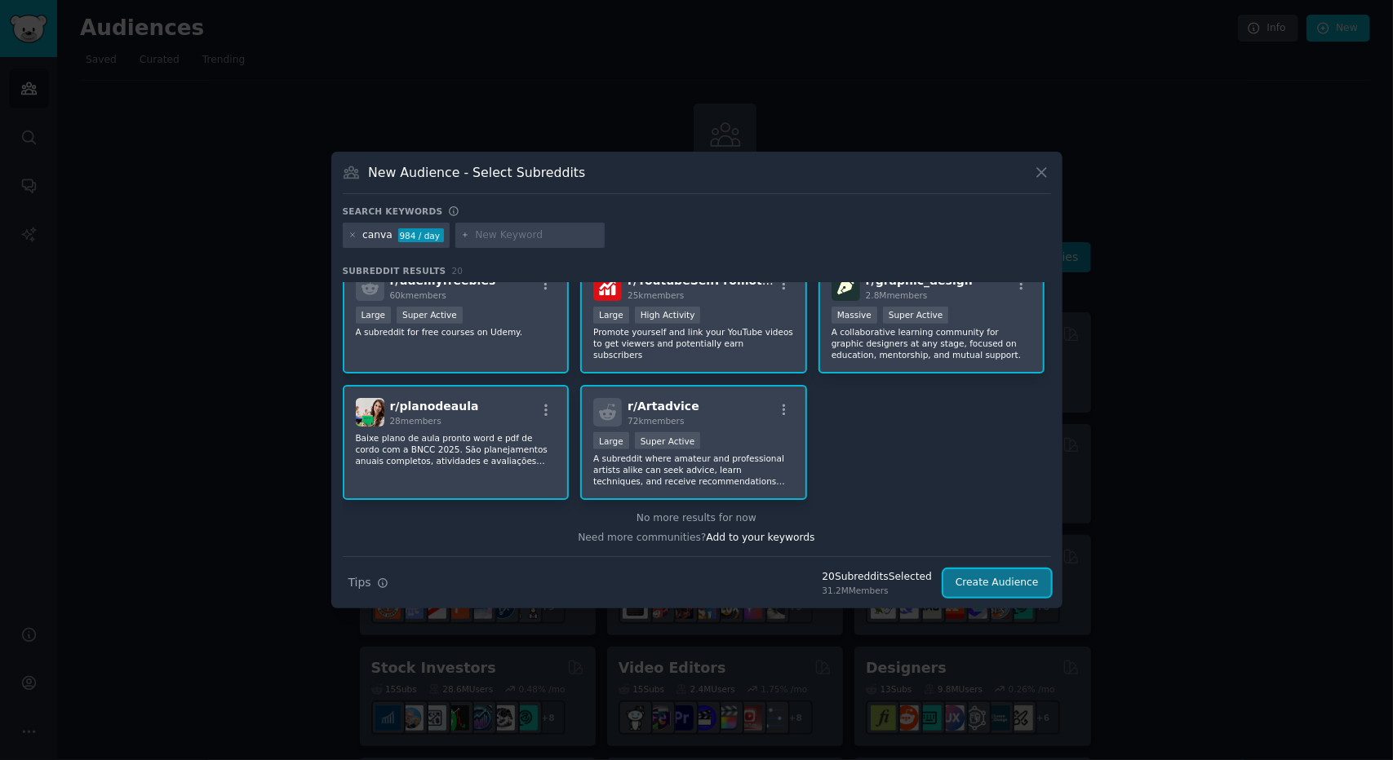
click at [1000, 582] on button "Create Audience" at bounding box center [997, 583] width 108 height 28
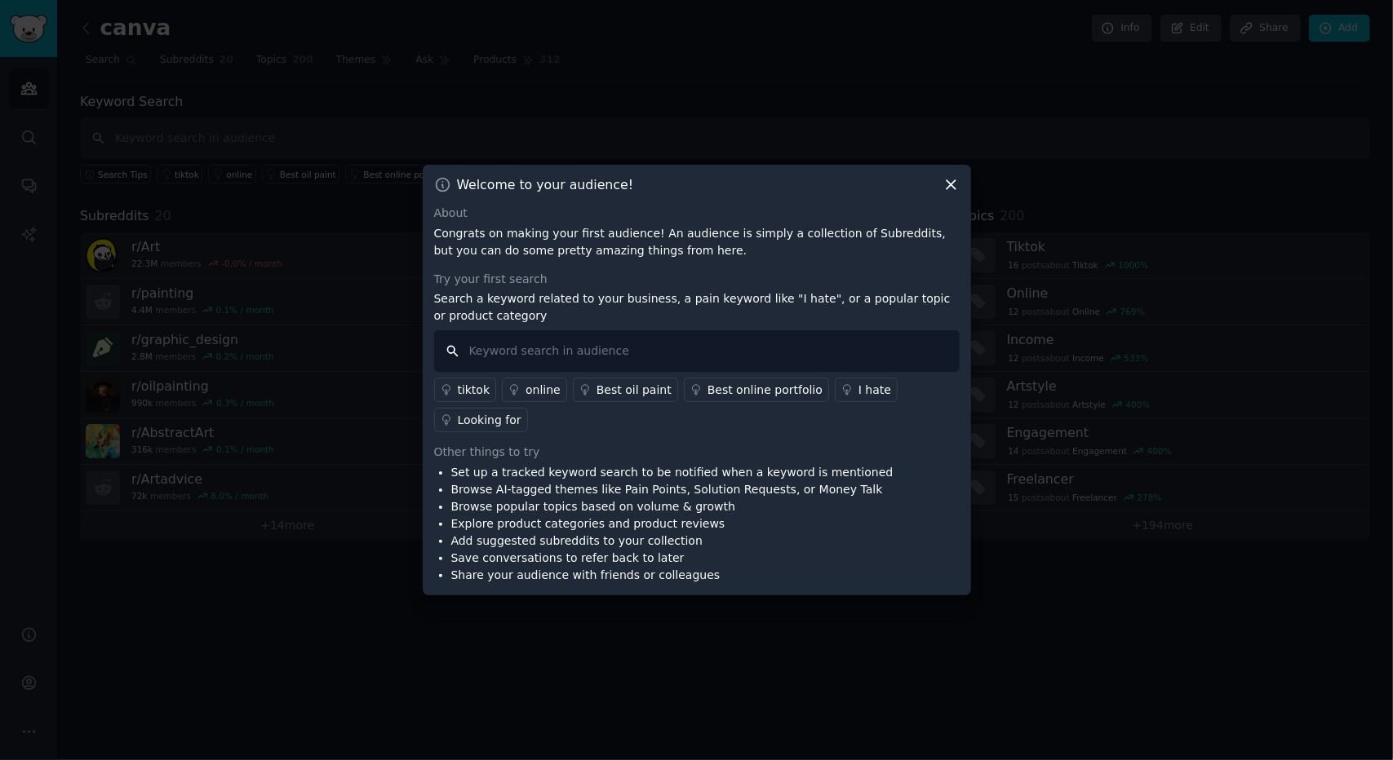
click at [554, 353] on input "text" at bounding box center [696, 351] width 525 height 42
click at [871, 394] on div "I hate" at bounding box center [874, 390] width 33 height 17
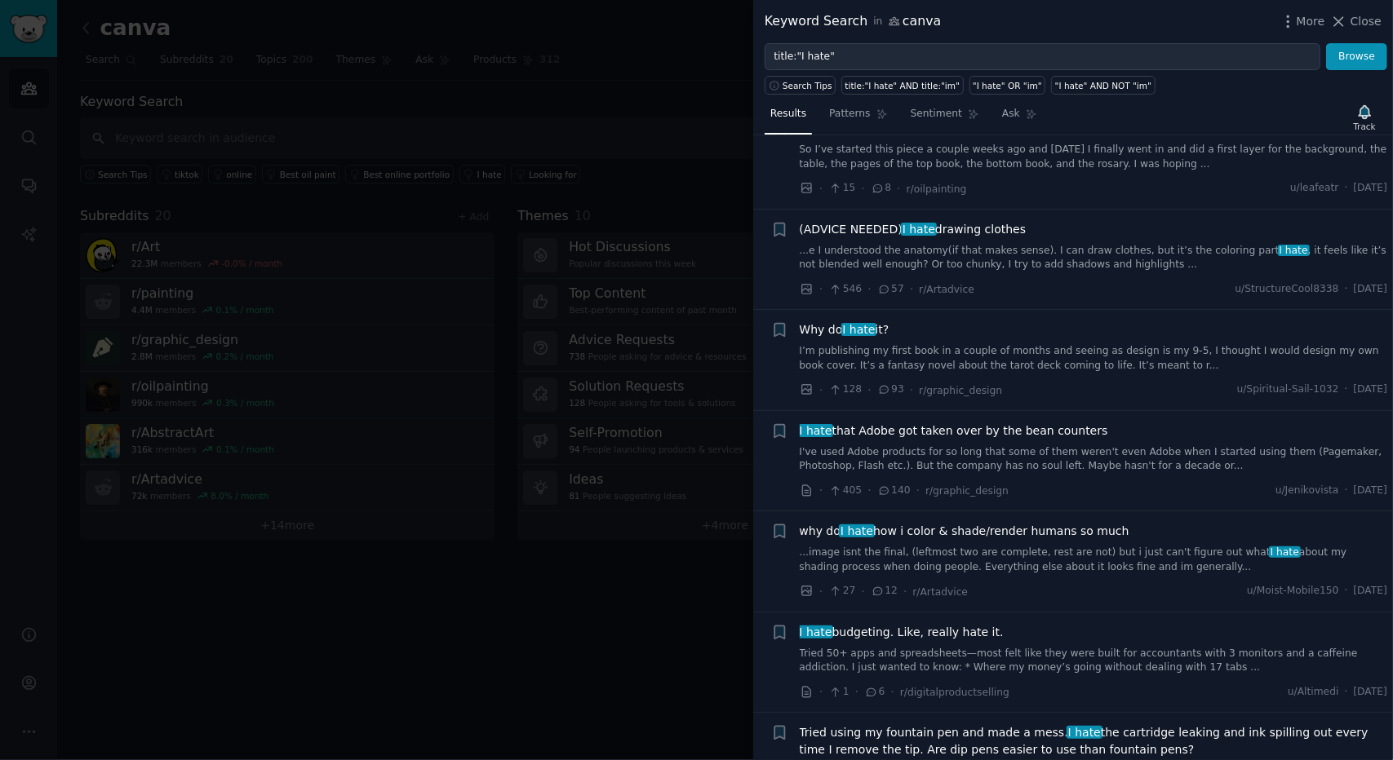
scroll to position [163, 0]
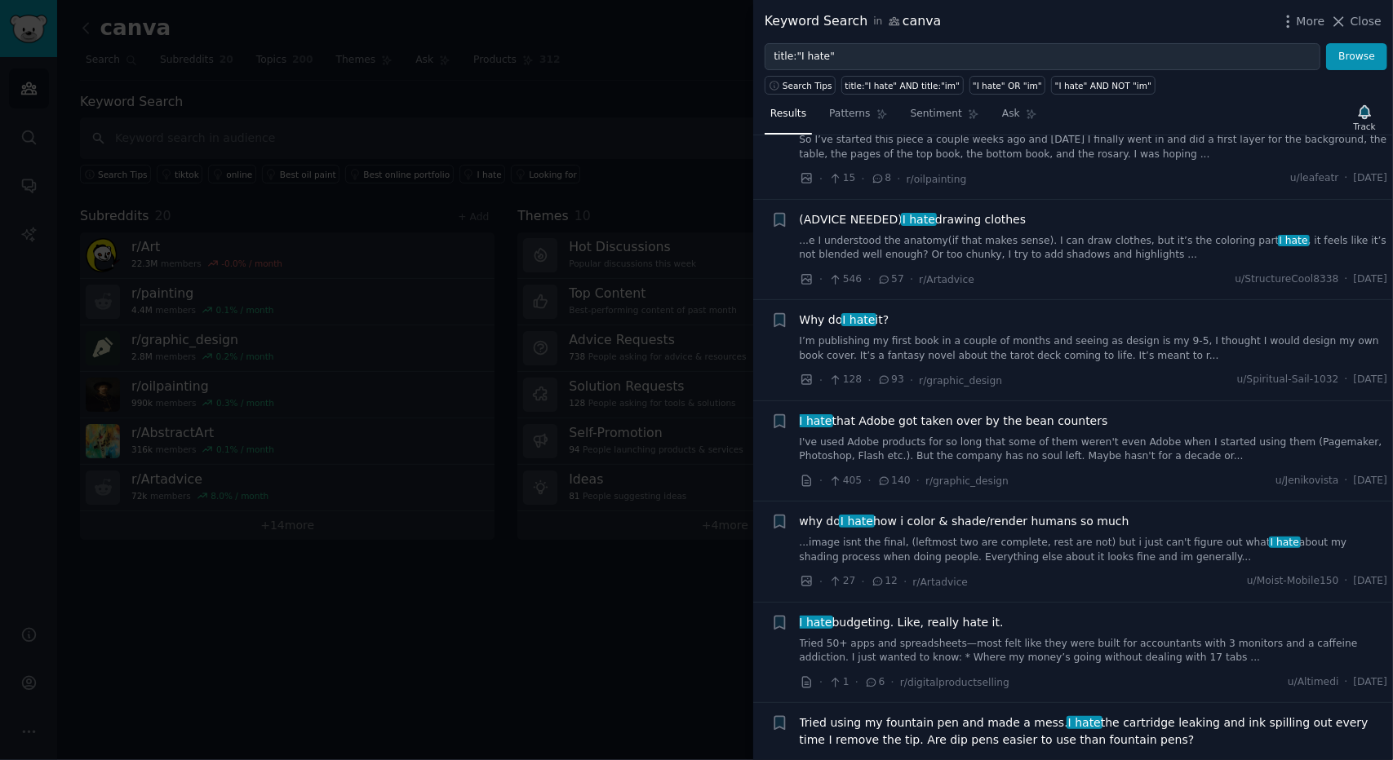
click at [1003, 227] on div "(ADVICE NEEDED) I hate drawing clothes ...e I understood the anatomy(if that ma…" at bounding box center [1093, 236] width 588 height 51
click at [999, 218] on span "(ADVICE NEEDED) I hate drawing clothes" at bounding box center [912, 219] width 227 height 17
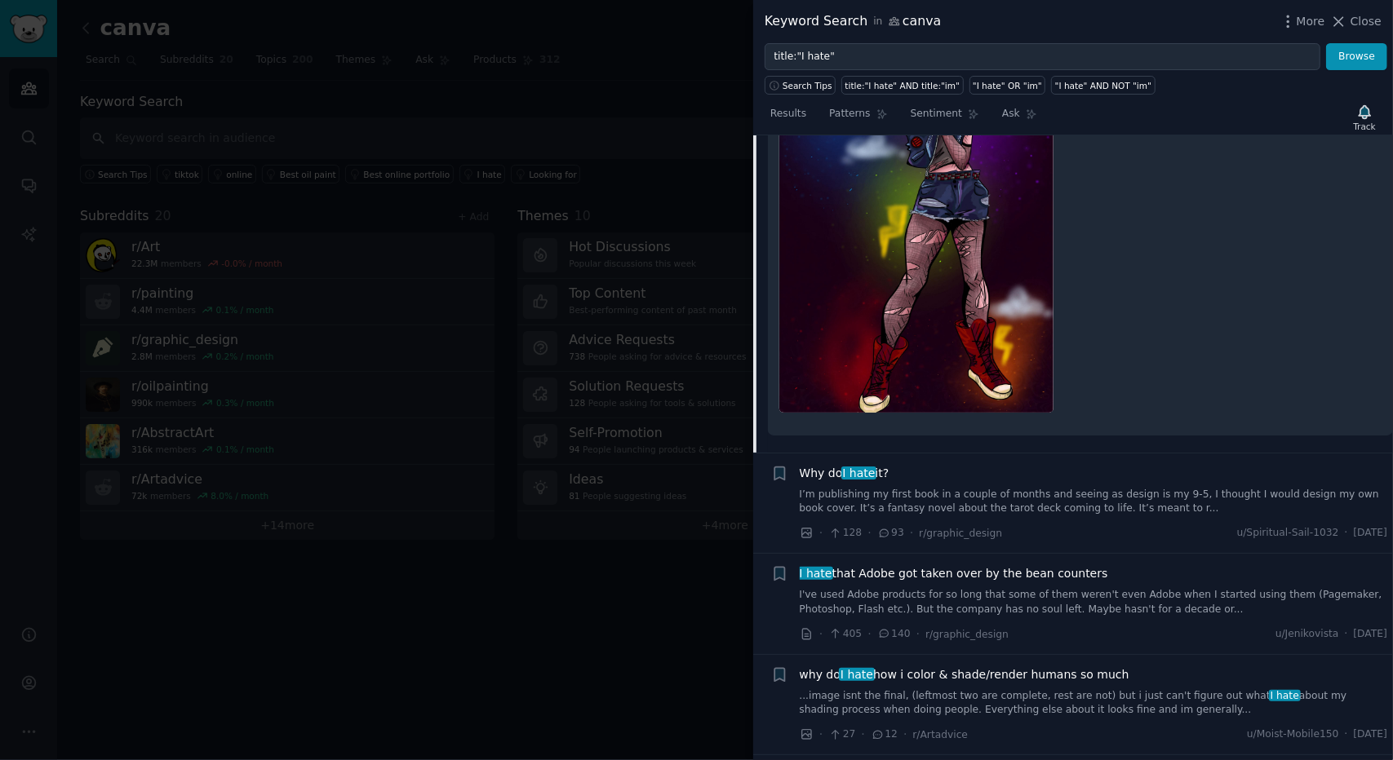
scroll to position [1614, 0]
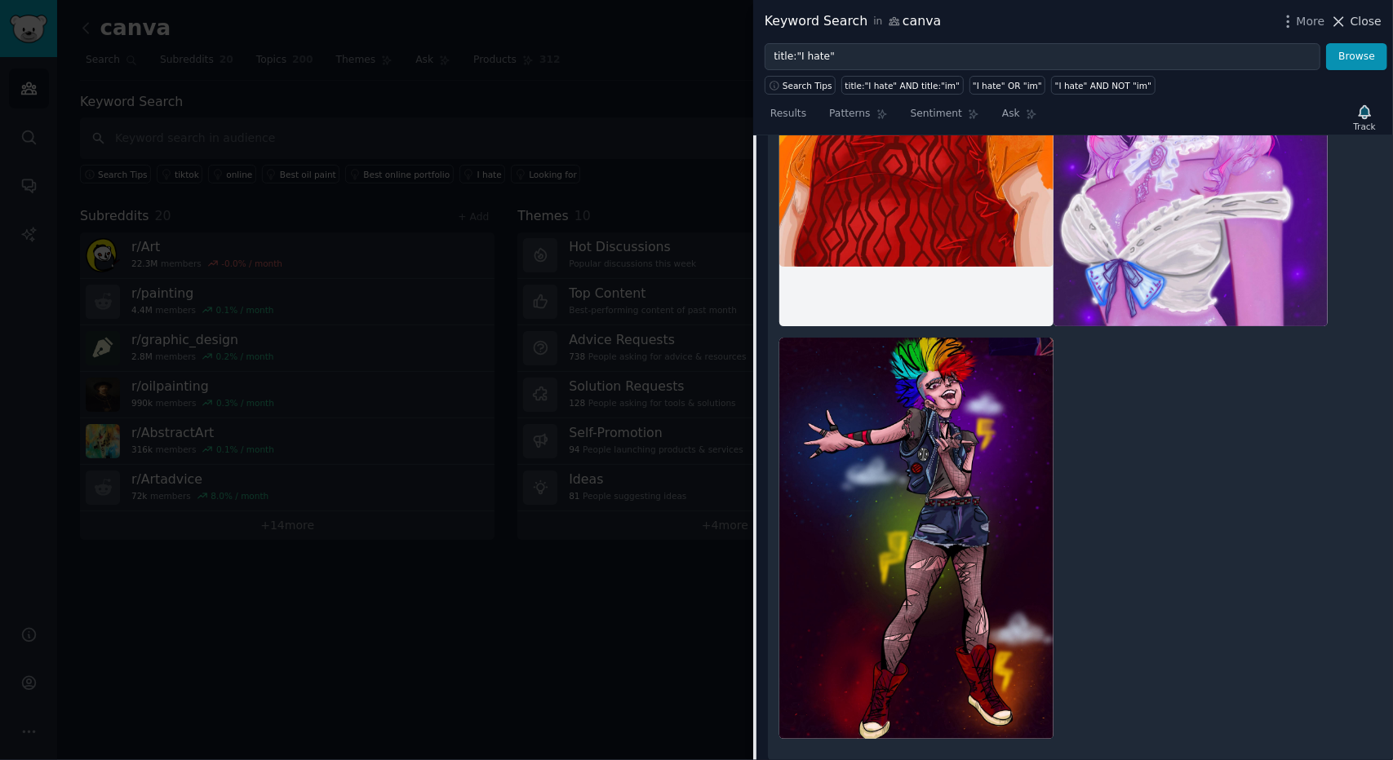
click at [1370, 24] on span "Close" at bounding box center [1365, 21] width 31 height 17
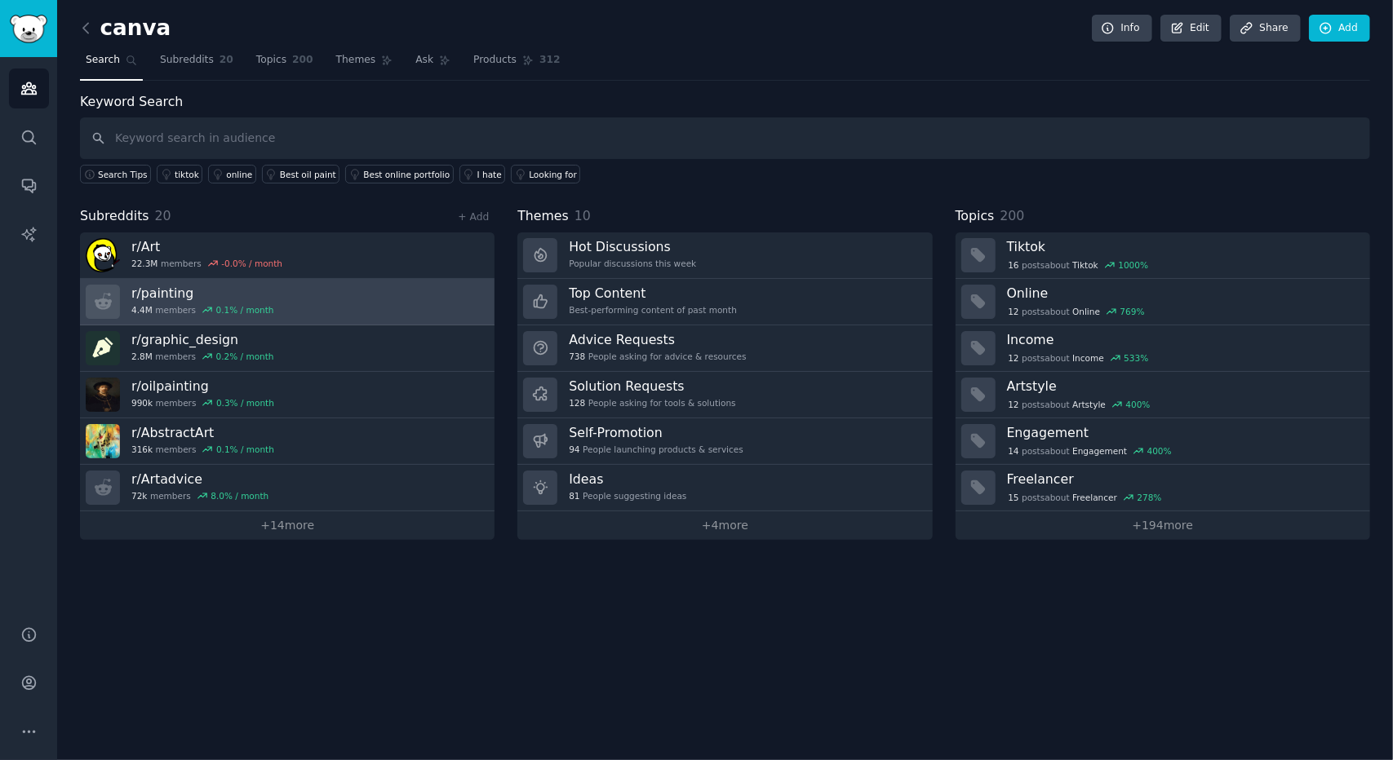
click at [380, 292] on link "r/ painting 4.4M members 0.1 % / month" at bounding box center [287, 302] width 414 height 46
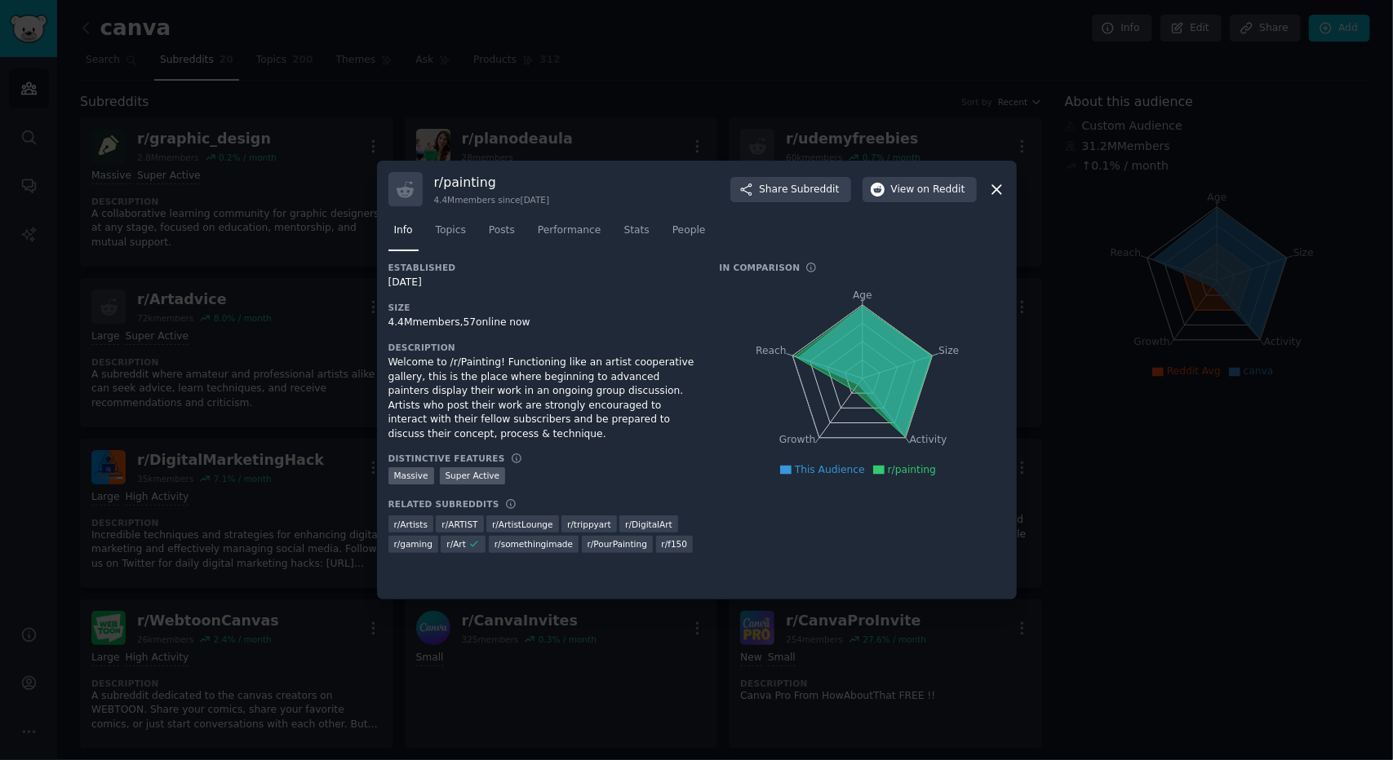
click at [997, 188] on icon at bounding box center [996, 189] width 9 height 9
